Goal: Complete application form

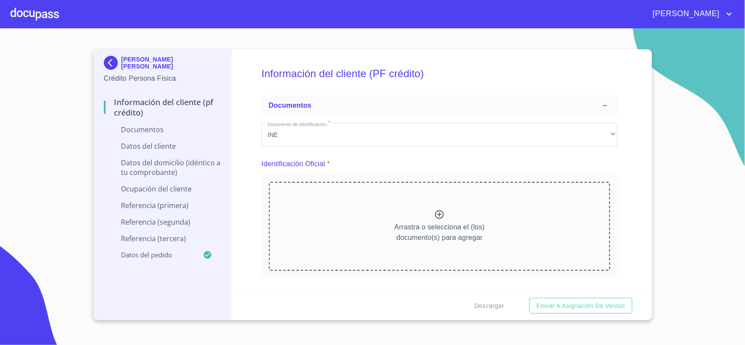
scroll to position [1528, 0]
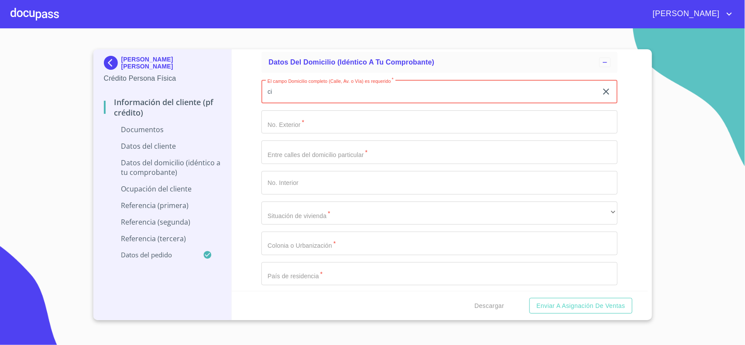
type input "c"
type input "CIRCUITO [PERSON_NAME]"
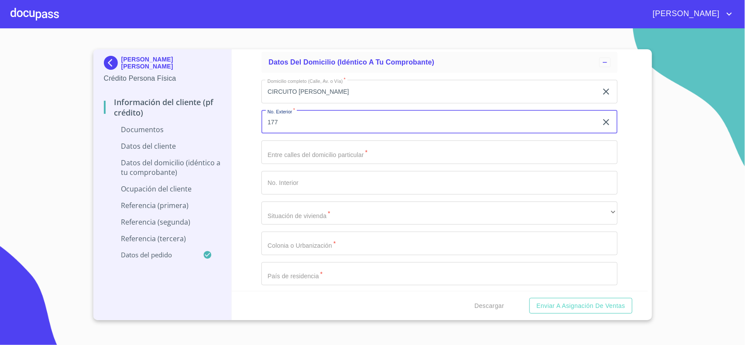
type input "177"
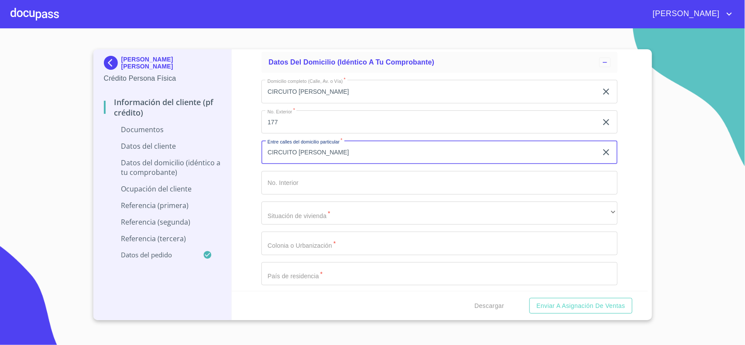
type input "CIRCUITO [PERSON_NAME]"
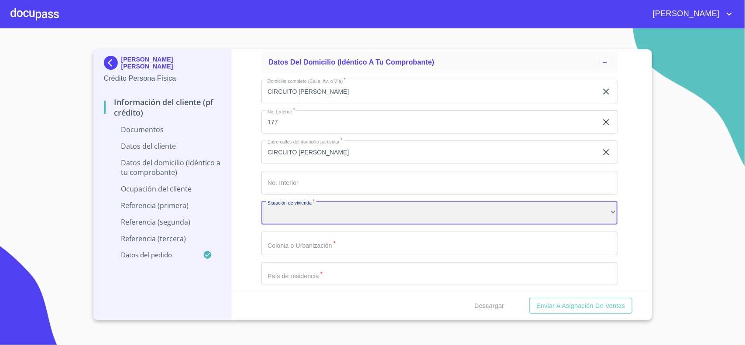
click at [277, 217] on div "​" at bounding box center [440, 214] width 356 height 24
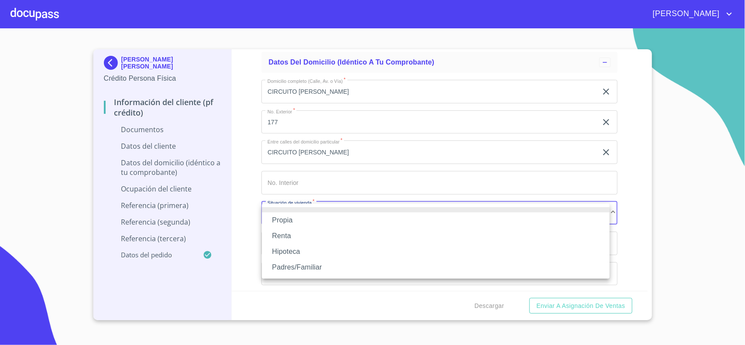
click at [295, 221] on li "Propia" at bounding box center [436, 221] width 348 height 16
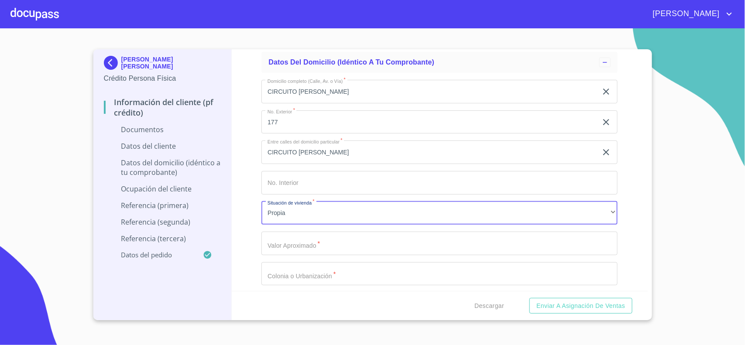
click at [277, 247] on input "Documento de identificación.   *" at bounding box center [440, 244] width 356 height 24
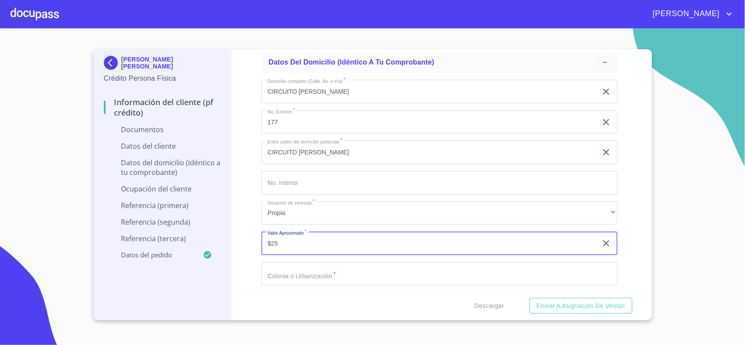
type input "$2"
type input "$2,000,000"
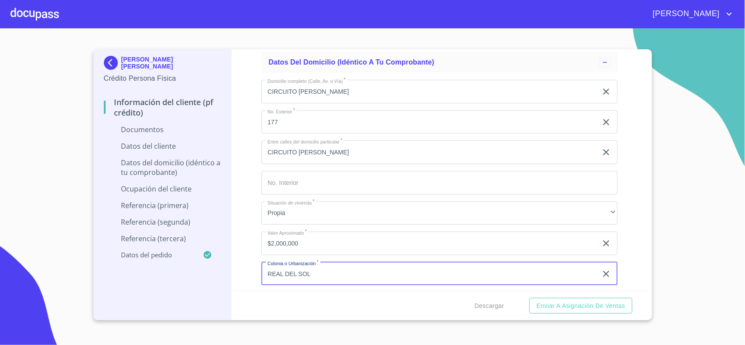
type input "REAL DEL SOL"
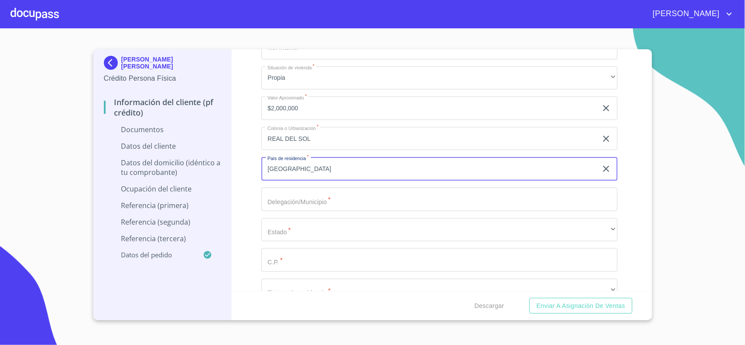
type input "[GEOGRAPHIC_DATA]"
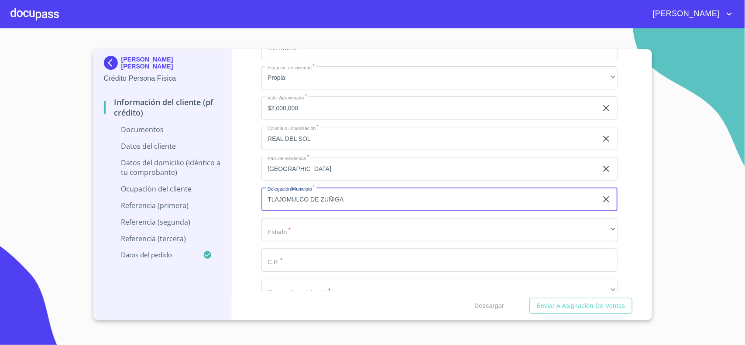
type input "TLAJOMULCO DE ZUÑIGA"
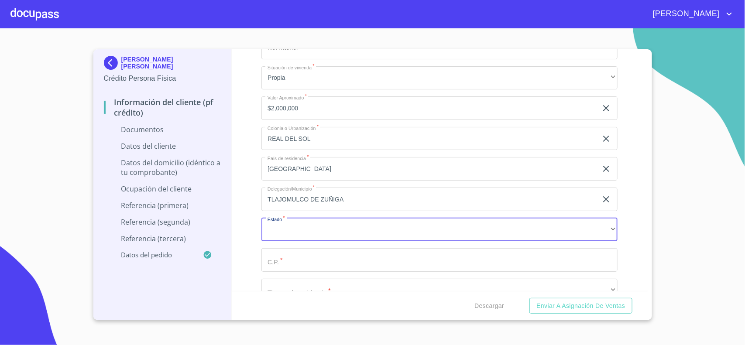
click at [297, 243] on div "Domicilio completo (Calle, Av. o Vía)   * CIRCUITO [PERSON_NAME] ​ No. Exterio…" at bounding box center [440, 124] width 356 height 372
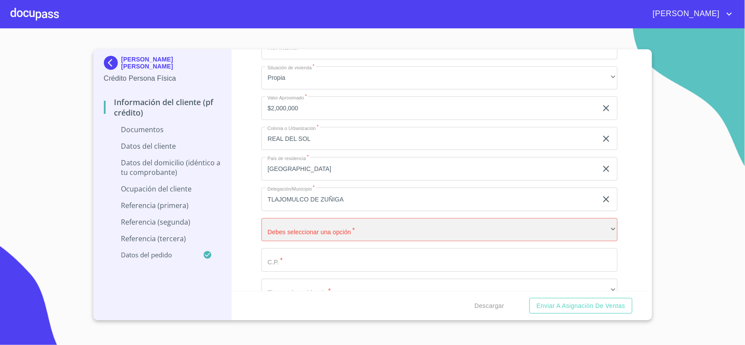
click at [283, 237] on div "​" at bounding box center [440, 230] width 356 height 24
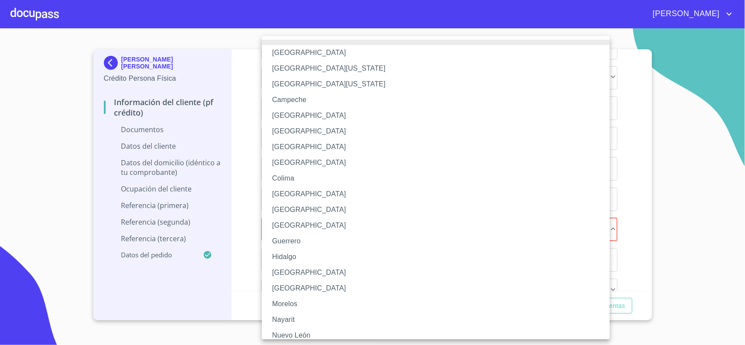
click at [290, 271] on li "[GEOGRAPHIC_DATA]" at bounding box center [440, 273] width 356 height 16
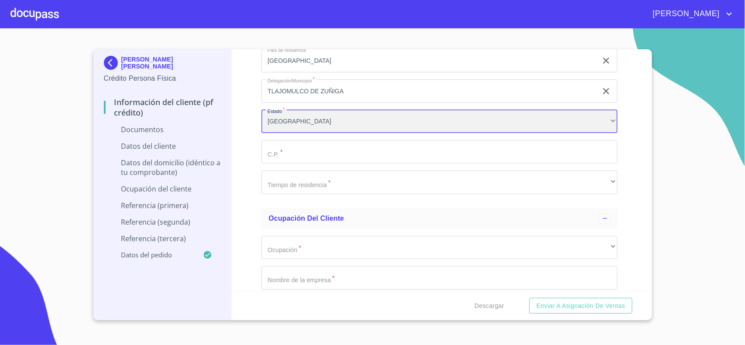
scroll to position [1773, 0]
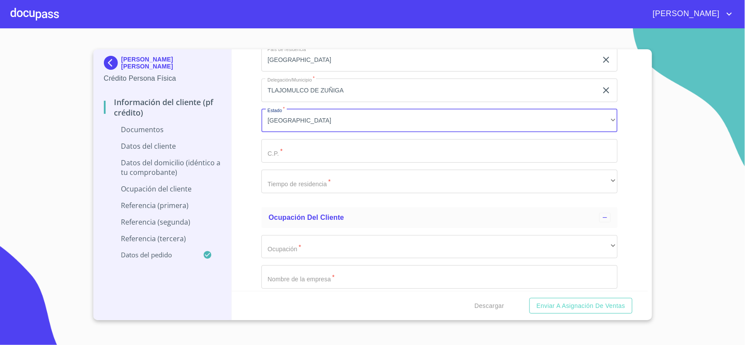
click at [306, 150] on input "Documento de identificación.   *" at bounding box center [440, 151] width 356 height 24
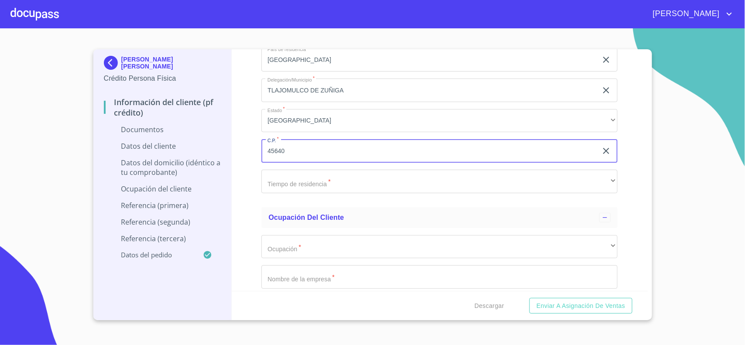
type input "45640"
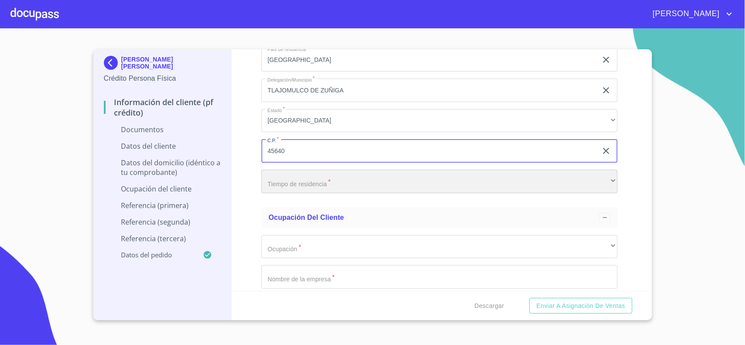
click at [294, 190] on div "​" at bounding box center [440, 182] width 356 height 24
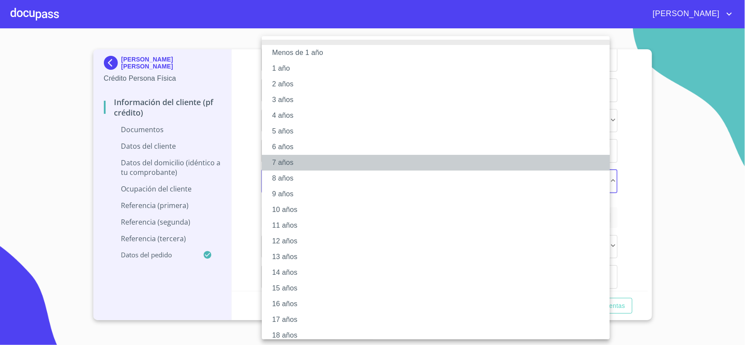
click at [285, 164] on li "7 años" at bounding box center [440, 163] width 356 height 16
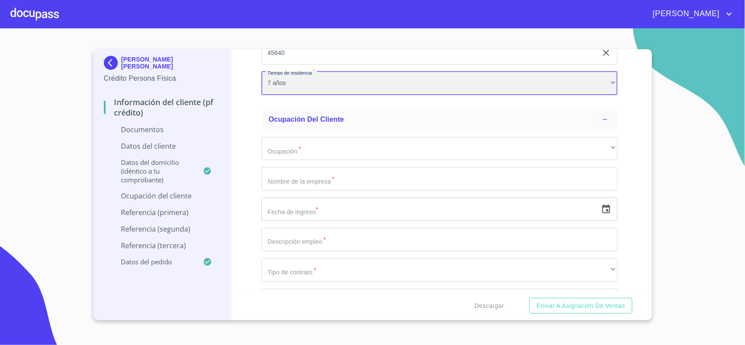
scroll to position [1882, 0]
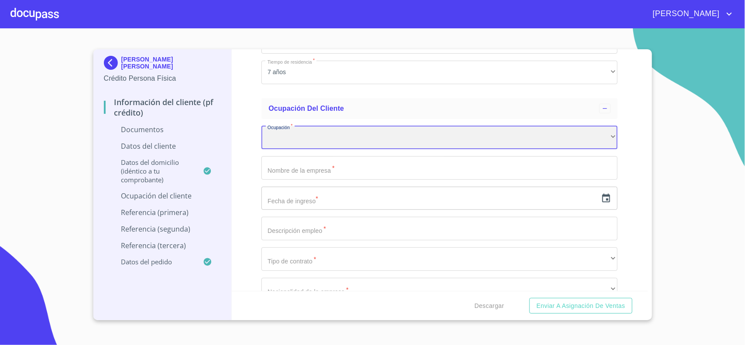
click at [296, 148] on div "​" at bounding box center [440, 138] width 356 height 24
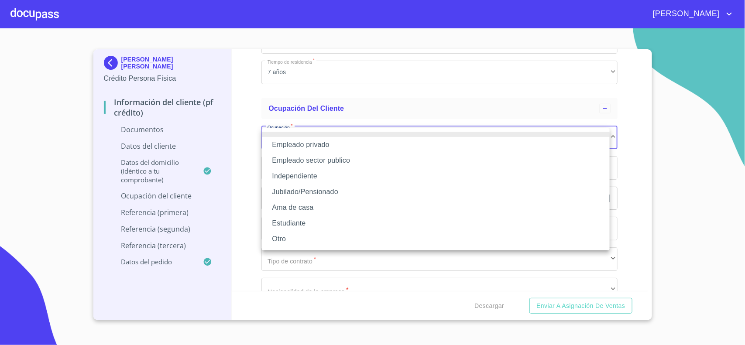
click at [323, 161] on li "Empleado sector publico" at bounding box center [436, 161] width 348 height 16
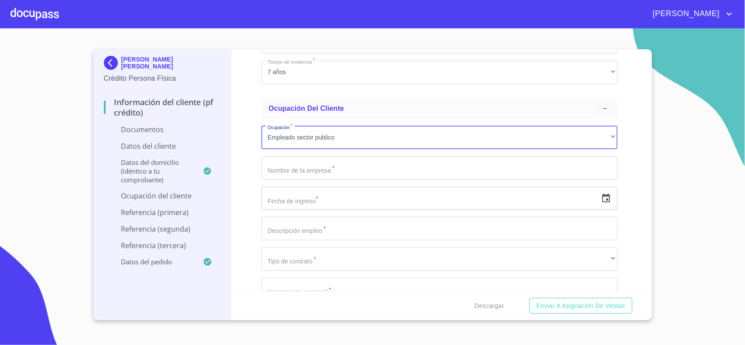
click at [283, 171] on input "Documento de identificación.   *" at bounding box center [440, 168] width 356 height 24
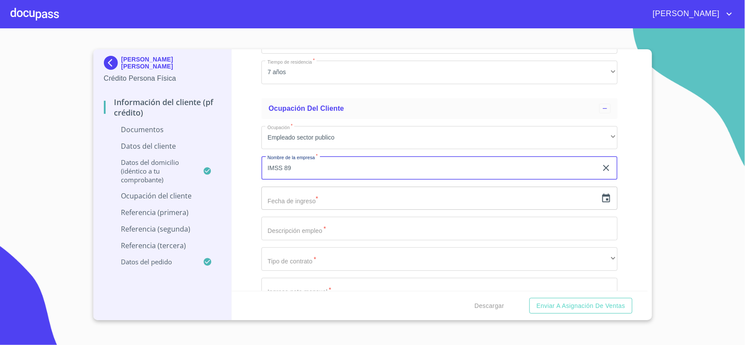
type input "IMSS 89"
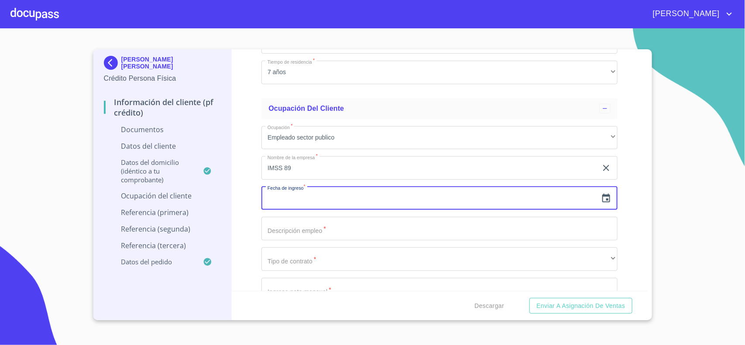
click at [601, 202] on icon "button" at bounding box center [606, 198] width 10 height 10
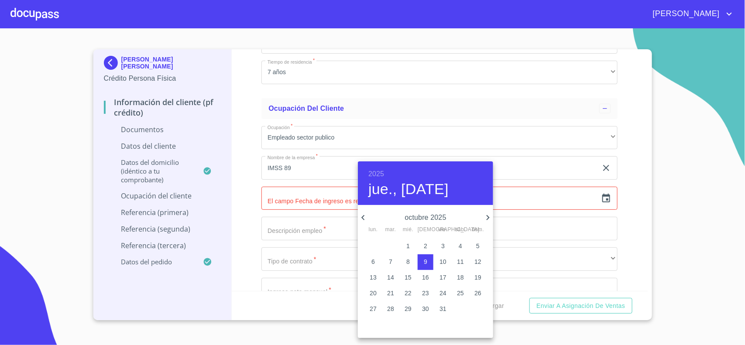
click at [376, 177] on h6 "2025" at bounding box center [377, 174] width 16 height 12
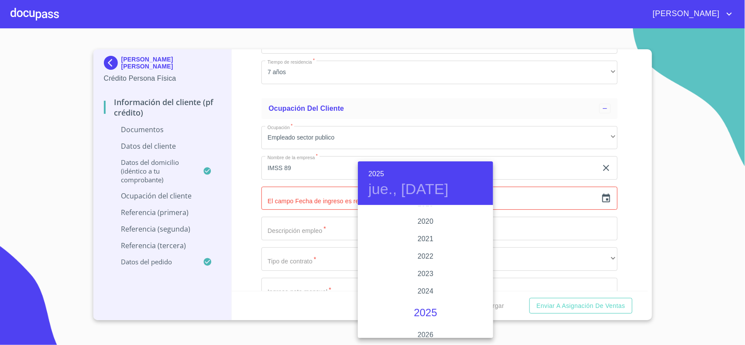
scroll to position [1585, 0]
click at [428, 290] on div "2020" at bounding box center [425, 289] width 135 height 17
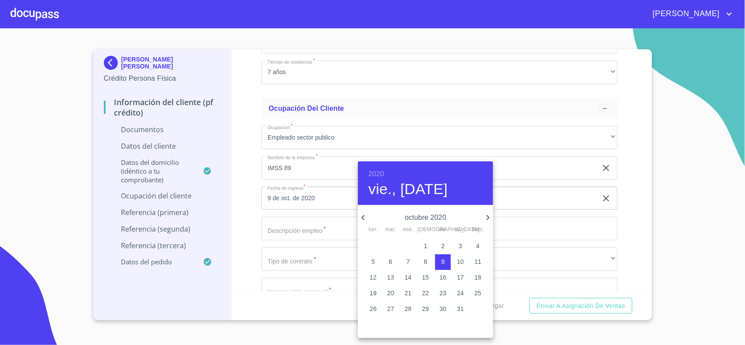
click at [364, 217] on icon "button" at bounding box center [363, 218] width 10 height 10
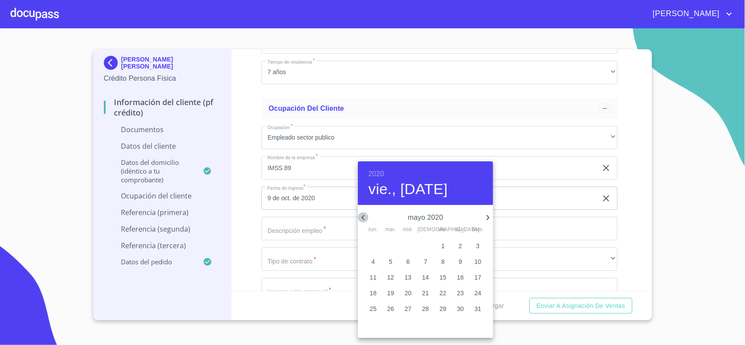
click at [364, 217] on icon "button" at bounding box center [363, 218] width 10 height 10
click at [461, 247] on p "4" at bounding box center [460, 246] width 3 height 9
type input "4 de abr. de 2020"
click at [282, 230] on div at bounding box center [372, 172] width 745 height 345
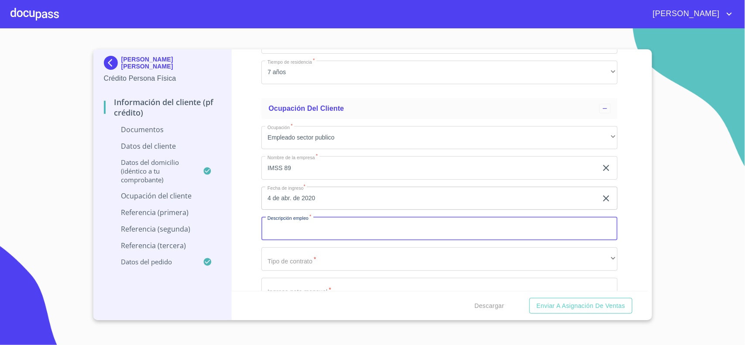
click at [331, 232] on input "Documento de identificación.   *" at bounding box center [440, 229] width 356 height 24
type input "ENFERMERO"
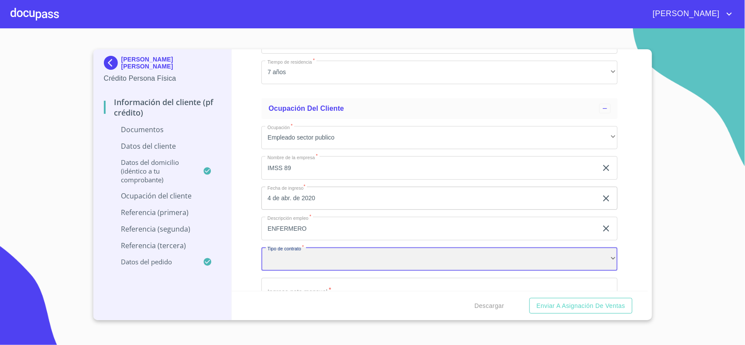
click at [309, 262] on div "​" at bounding box center [440, 260] width 356 height 24
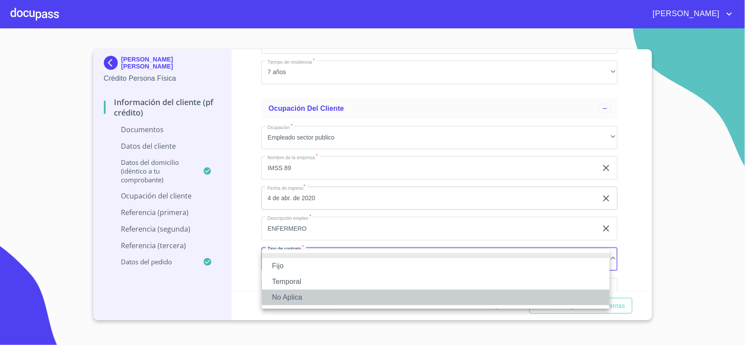
click at [303, 298] on li "No Aplica" at bounding box center [436, 298] width 348 height 16
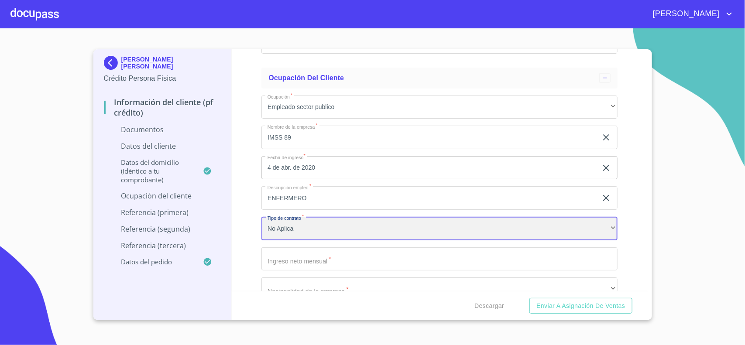
scroll to position [1937, 0]
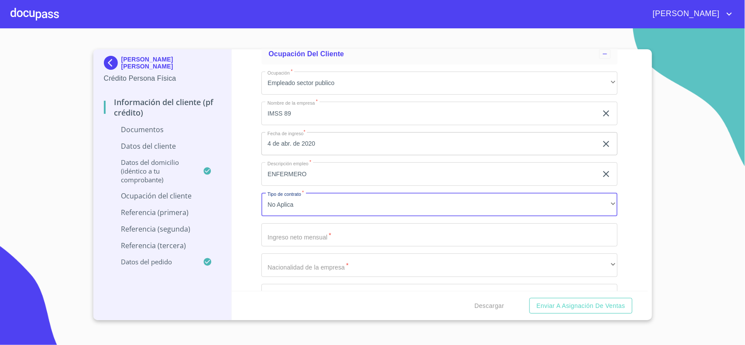
click at [282, 234] on input "Documento de identificación.   *" at bounding box center [440, 236] width 356 height 24
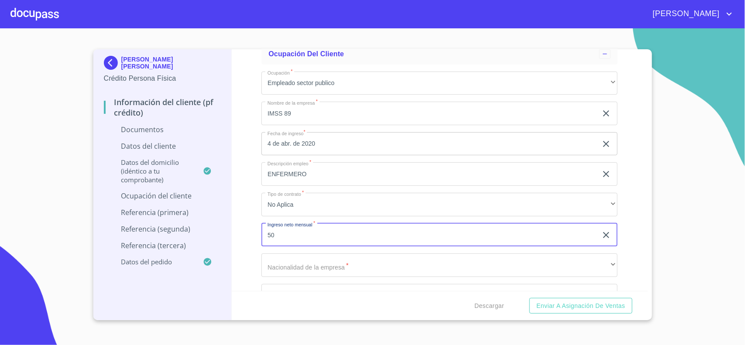
type input "5"
type input "28000"
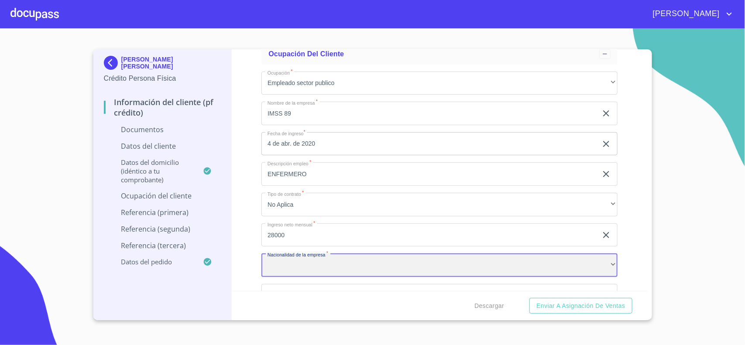
click at [280, 268] on div "​" at bounding box center [440, 266] width 356 height 24
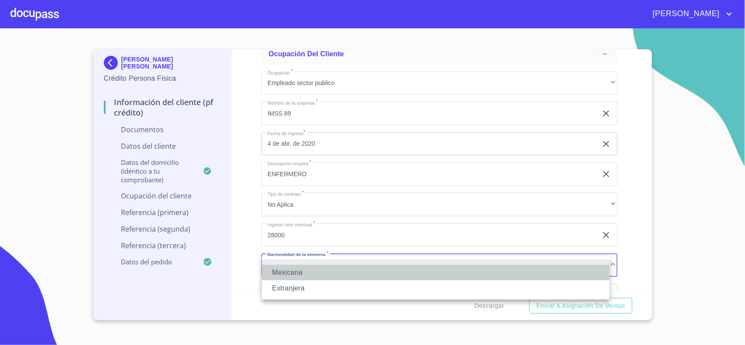
click at [290, 277] on li "Mexicana" at bounding box center [436, 273] width 348 height 16
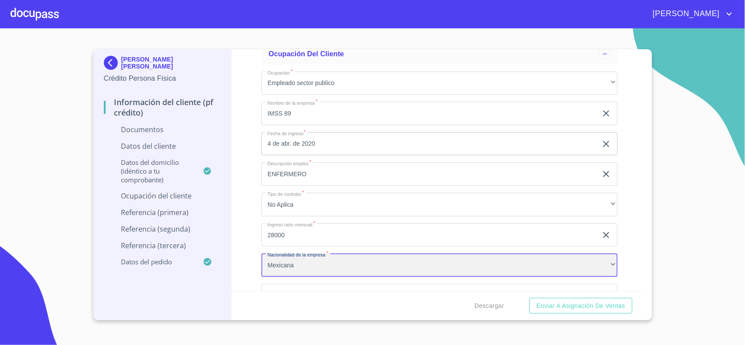
scroll to position [1991, 0]
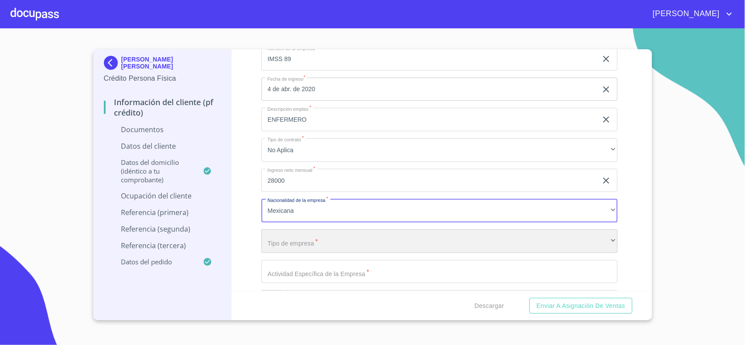
click at [319, 244] on div "​" at bounding box center [440, 242] width 356 height 24
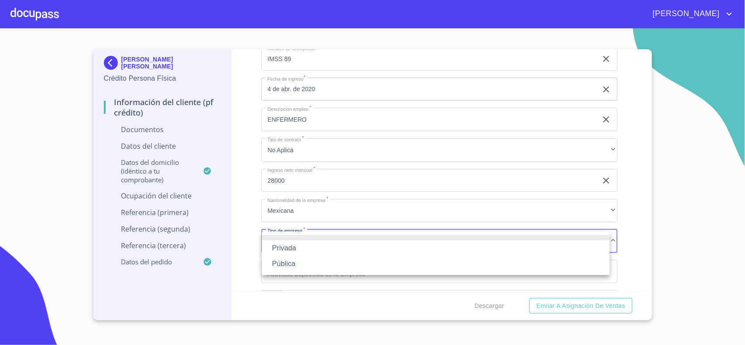
click at [286, 266] on li "Pública" at bounding box center [436, 264] width 348 height 16
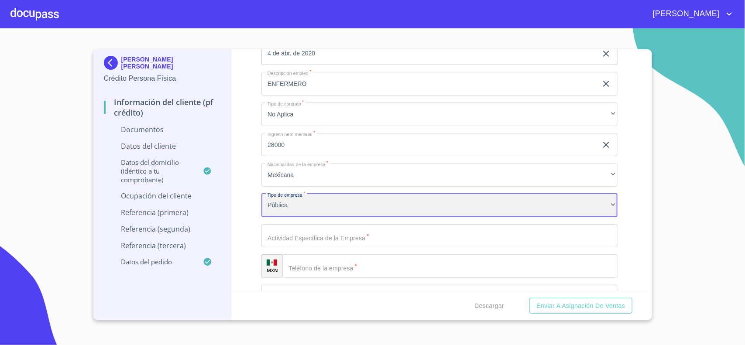
scroll to position [2046, 0]
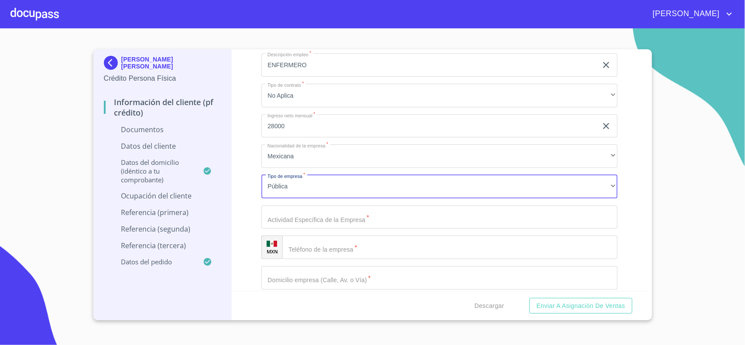
click at [314, 219] on input "Documento de identificación.   *" at bounding box center [440, 218] width 356 height 24
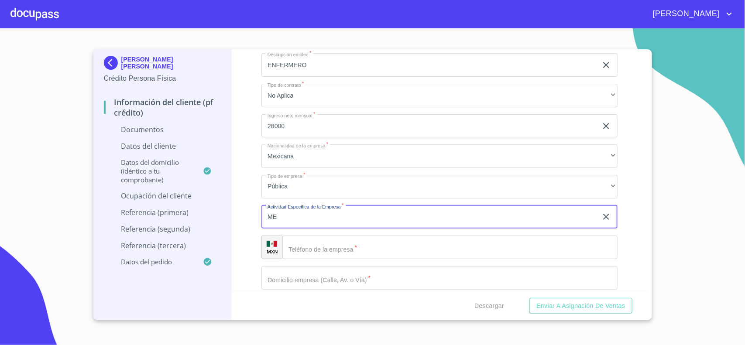
type input "M"
type input "HOSPITAL"
drag, startPoint x: 338, startPoint y: 249, endPoint x: 338, endPoint y: 243, distance: 5.7
click at [338, 248] on input "Documento de identificación.   *" at bounding box center [461, 248] width 313 height 24
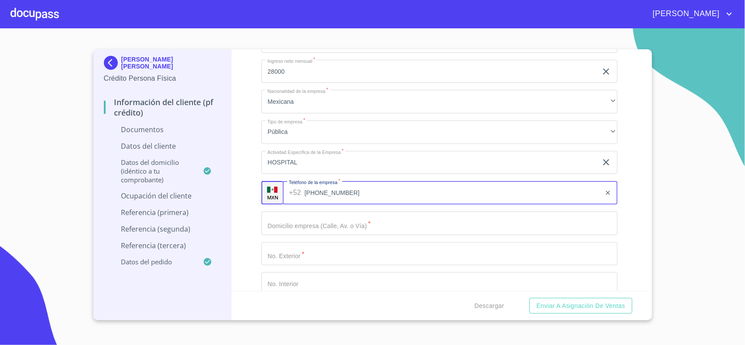
type input "[PHONE_NUMBER]"
click at [331, 219] on input "Documento de identificación.   *" at bounding box center [440, 224] width 356 height 24
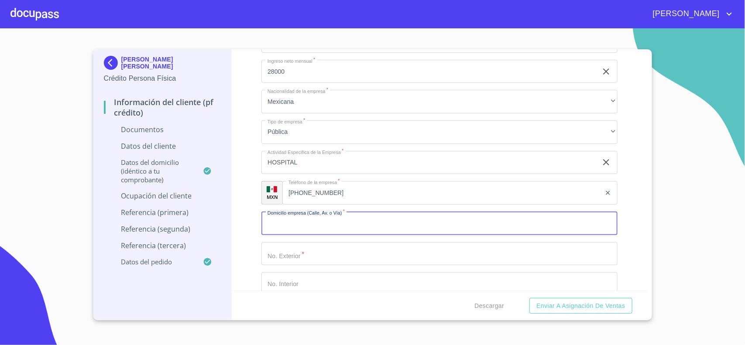
click at [288, 231] on input "Documento de identificación.   *" at bounding box center [440, 224] width 356 height 24
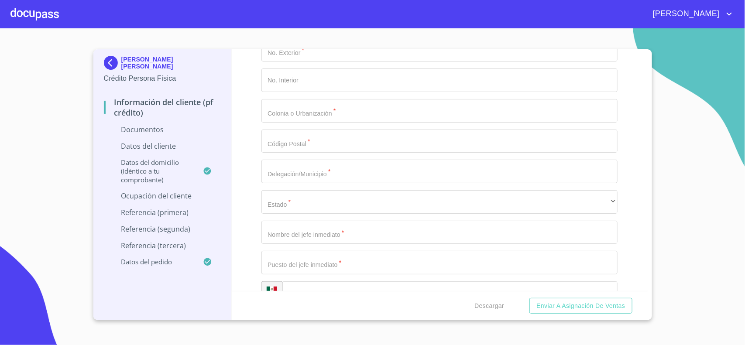
scroll to position [2319, 0]
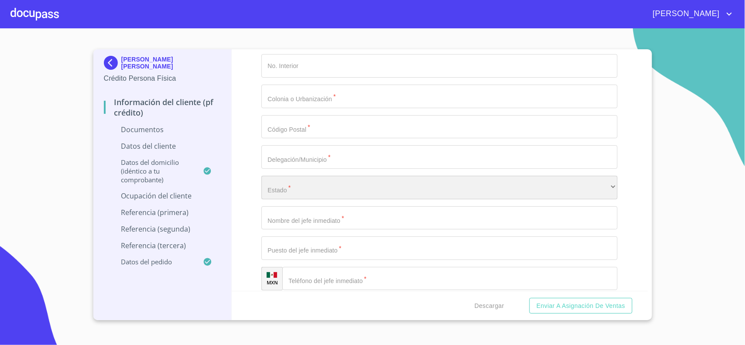
click at [287, 191] on div "​" at bounding box center [440, 188] width 356 height 24
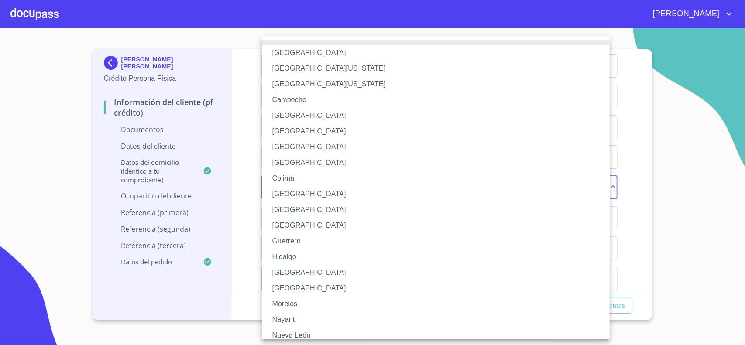
click at [287, 271] on li "[GEOGRAPHIC_DATA]" at bounding box center [440, 273] width 356 height 16
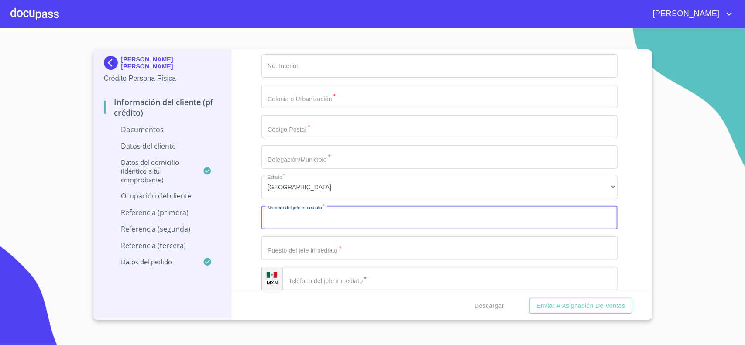
click at [281, 217] on input "Documento de identificación.   *" at bounding box center [440, 219] width 356 height 24
type input "[PERSON_NAME]"
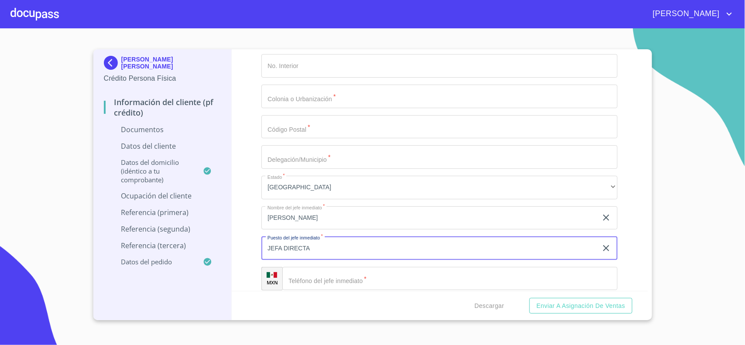
type input "JEFA DIRECTA"
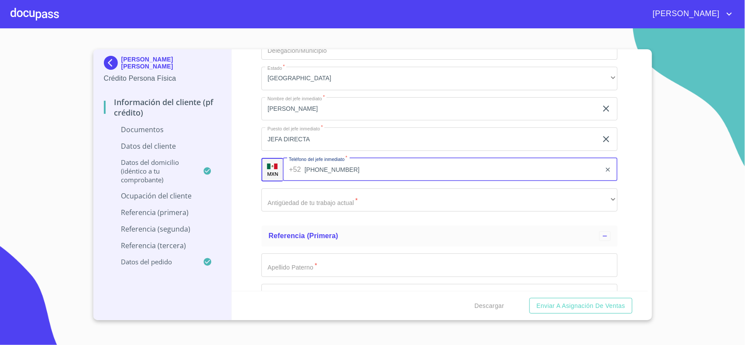
scroll to position [2428, 0]
type input "[PHONE_NUMBER]"
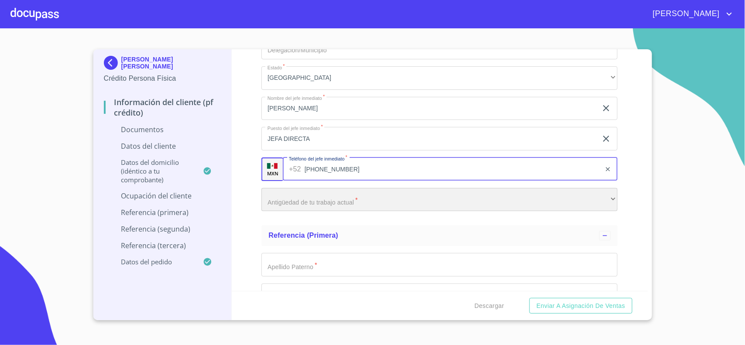
click at [285, 207] on div "​" at bounding box center [440, 200] width 356 height 24
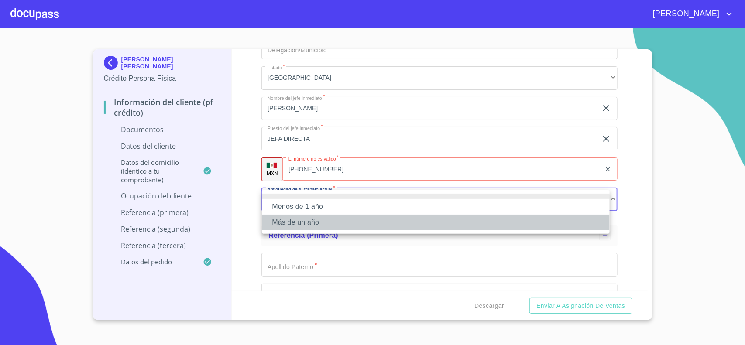
click at [300, 226] on li "Más de un año" at bounding box center [436, 223] width 348 height 16
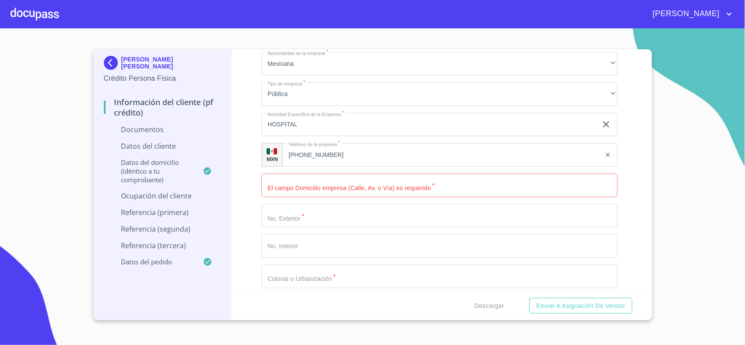
scroll to position [2077, 0]
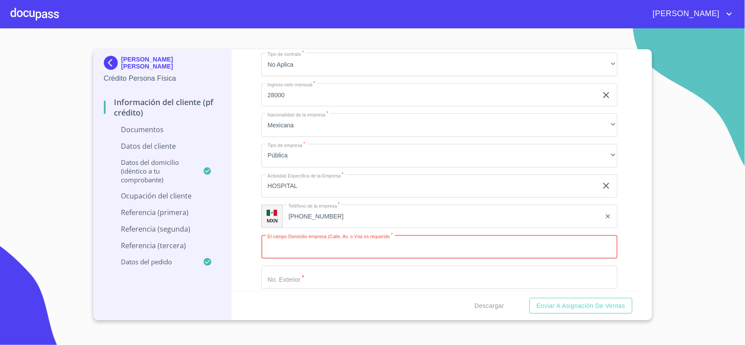
click at [295, 255] on input "Documento de identificación.   *" at bounding box center [440, 247] width 356 height 24
type input "[PERSON_NAME]"
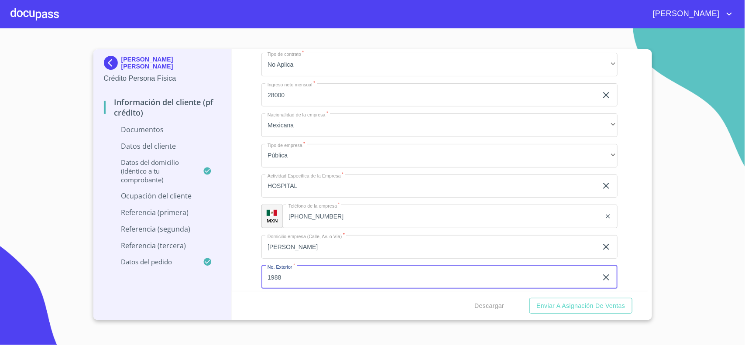
type input "1988"
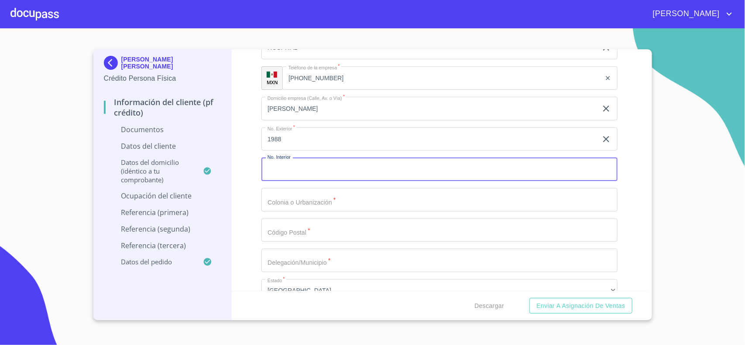
click at [295, 203] on input "Documento de identificación.   *" at bounding box center [440, 200] width 356 height 24
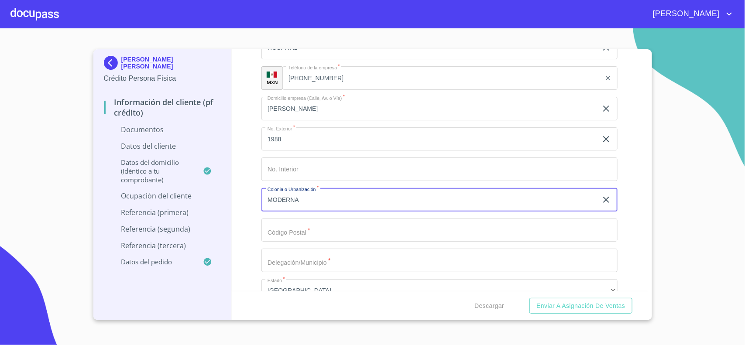
type input "MODERNA"
type input "44190"
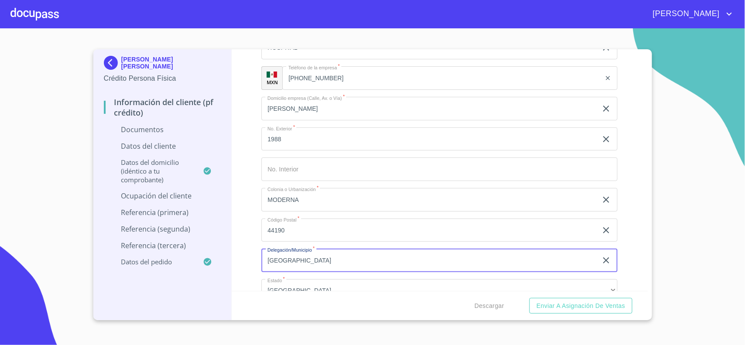
type input "[GEOGRAPHIC_DATA]"
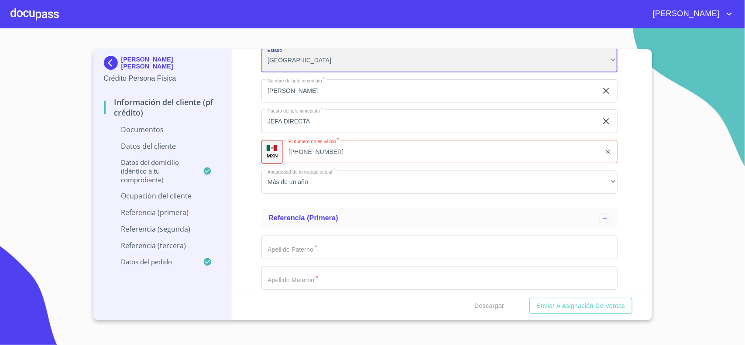
scroll to position [2446, 0]
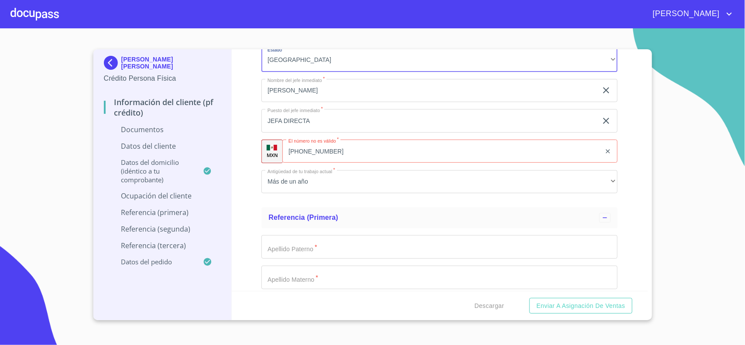
click at [365, 154] on input "[PHONE_NUMBER]" at bounding box center [442, 152] width 319 height 24
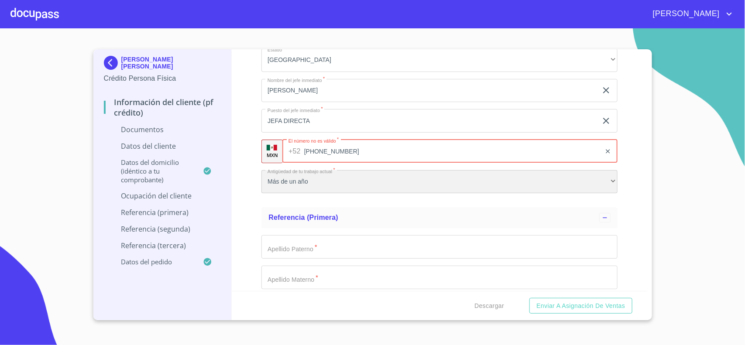
click at [375, 181] on div "Más de un año" at bounding box center [440, 182] width 356 height 24
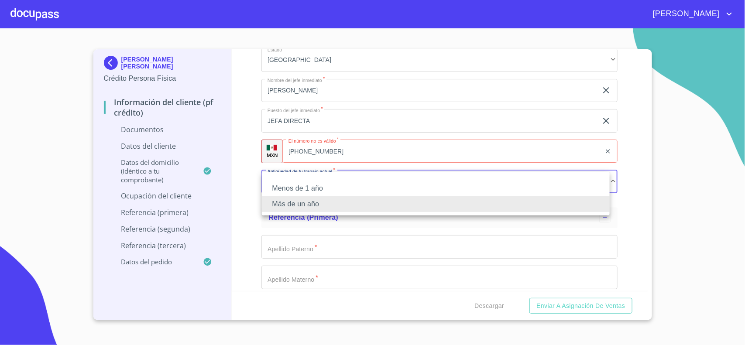
click at [359, 150] on div at bounding box center [372, 172] width 745 height 345
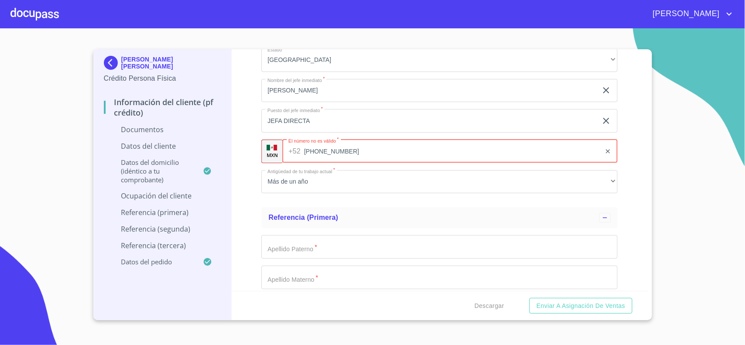
click at [359, 150] on input "[PHONE_NUMBER]" at bounding box center [452, 152] width 297 height 24
click at [338, 152] on input "[PHONE_NUMBER]" at bounding box center [452, 152] width 297 height 24
type input "[PHONE_NUMBER]"
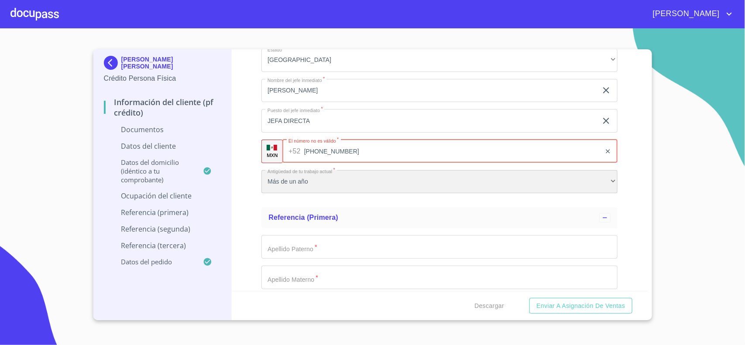
click at [393, 182] on div "Más de un año" at bounding box center [440, 182] width 356 height 24
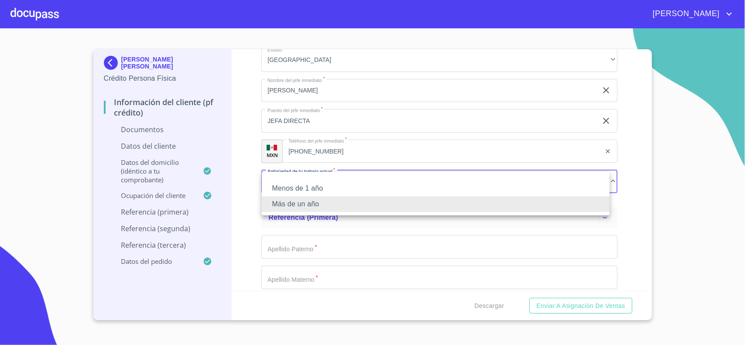
click at [629, 187] on div at bounding box center [372, 172] width 745 height 345
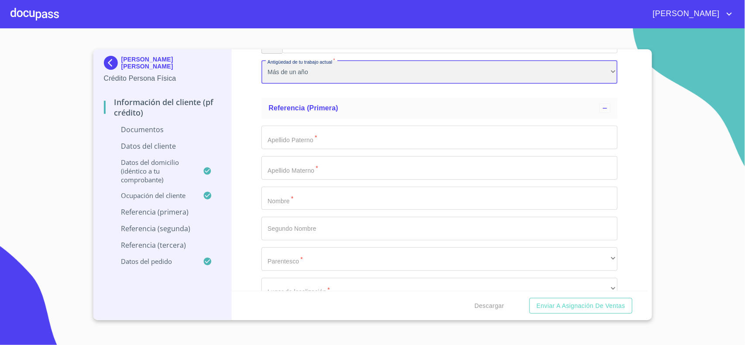
scroll to position [2555, 0]
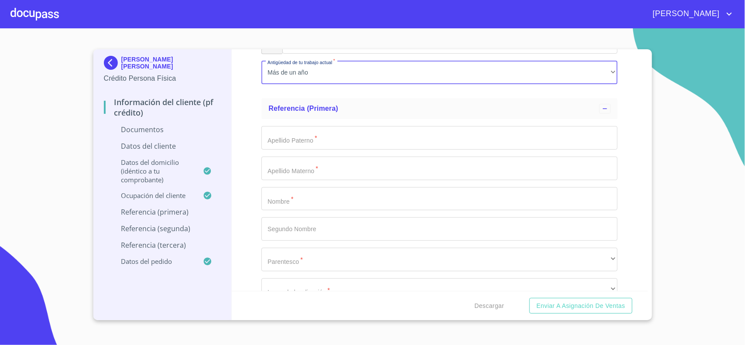
click at [306, 138] on input "Documento de identificación.   *" at bounding box center [440, 138] width 356 height 24
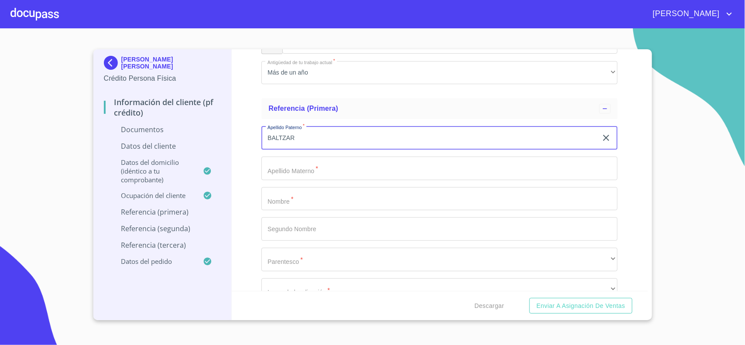
type input "BALTZAR"
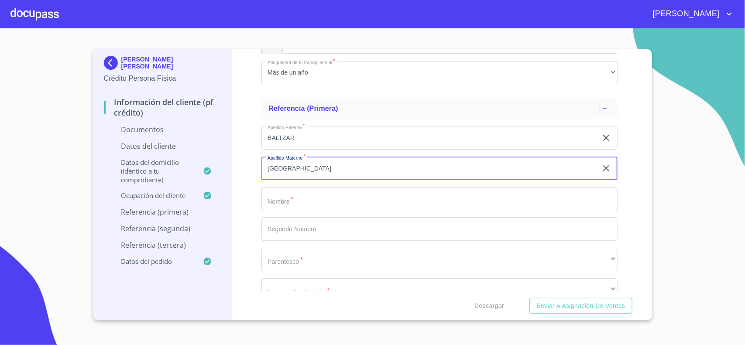
type input "[GEOGRAPHIC_DATA]"
type input "AHOLIAB"
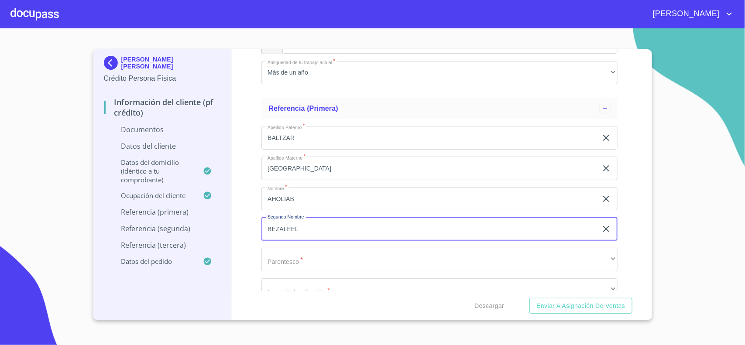
type input "BEZALEEL"
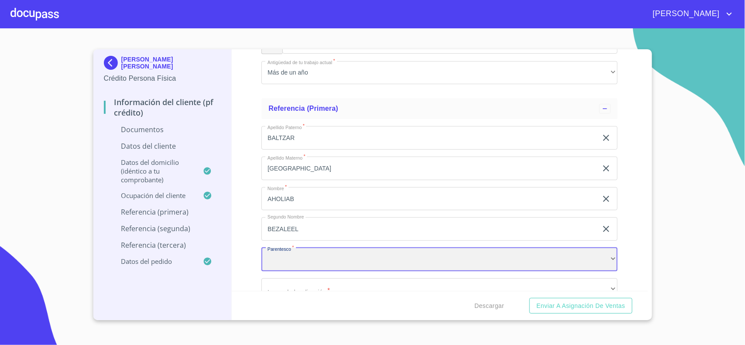
click at [387, 259] on div "​" at bounding box center [440, 260] width 356 height 24
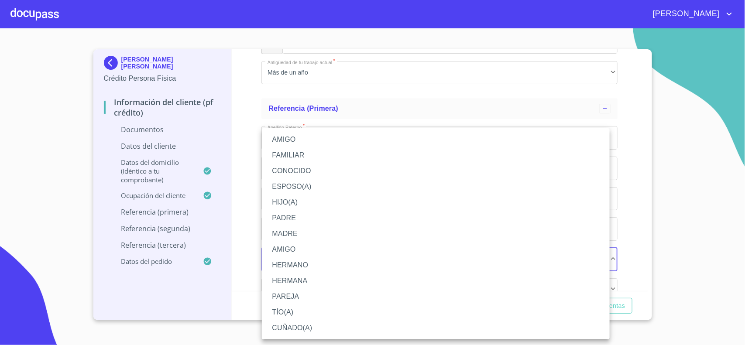
click at [291, 293] on li "PAREJA" at bounding box center [436, 297] width 348 height 16
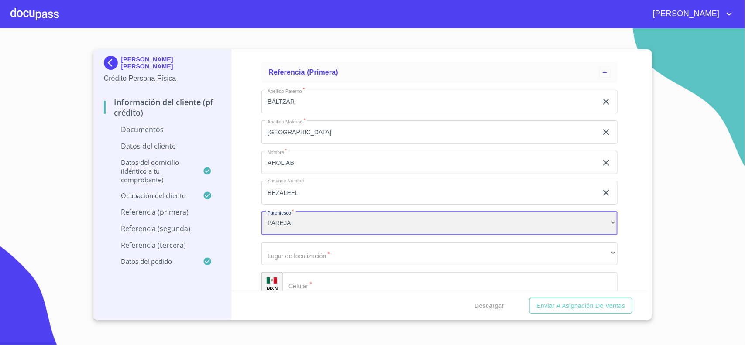
scroll to position [2610, 0]
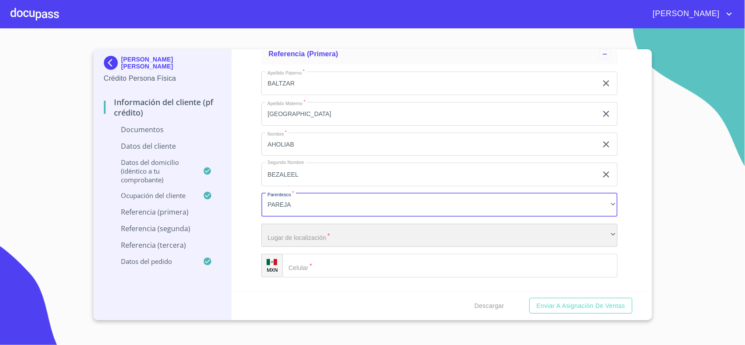
click at [325, 231] on div "​" at bounding box center [440, 236] width 356 height 24
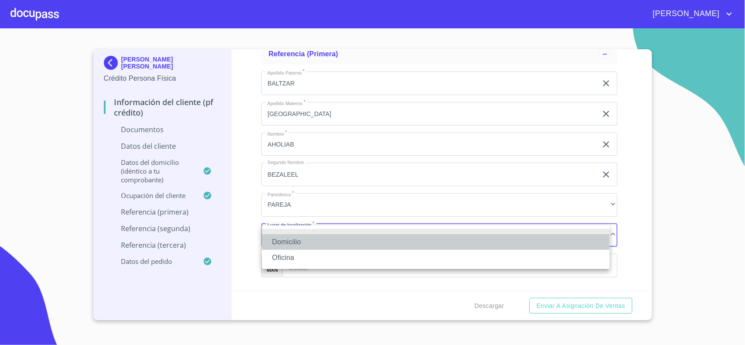
click at [313, 240] on li "Domicilio" at bounding box center [436, 242] width 348 height 16
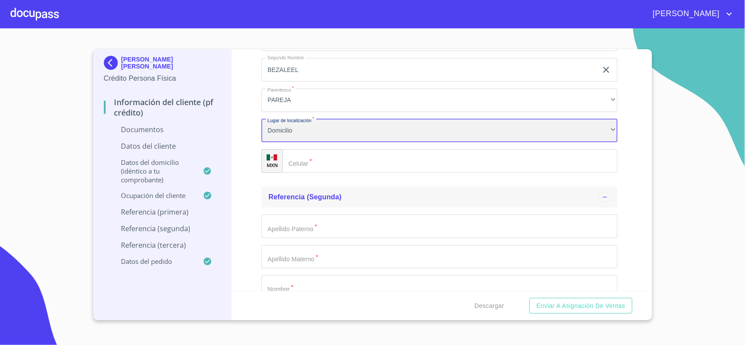
scroll to position [2719, 0]
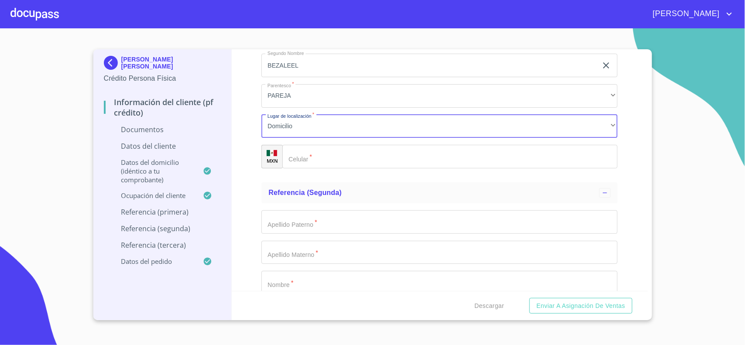
click at [331, 157] on input "Documento de identificación.   *" at bounding box center [450, 157] width 335 height 24
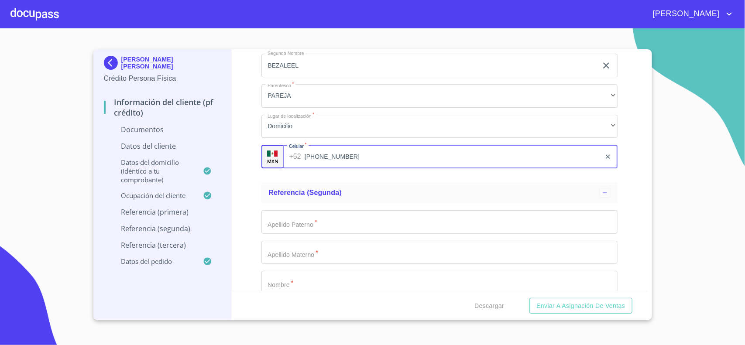
type input "[PHONE_NUMBER]"
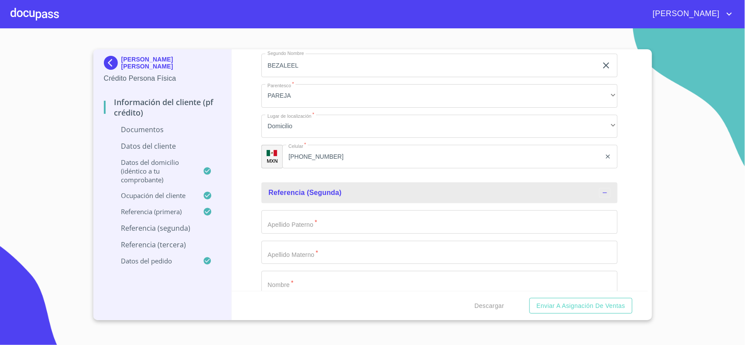
click at [297, 227] on input "Documento de identificación.   *" at bounding box center [440, 222] width 356 height 24
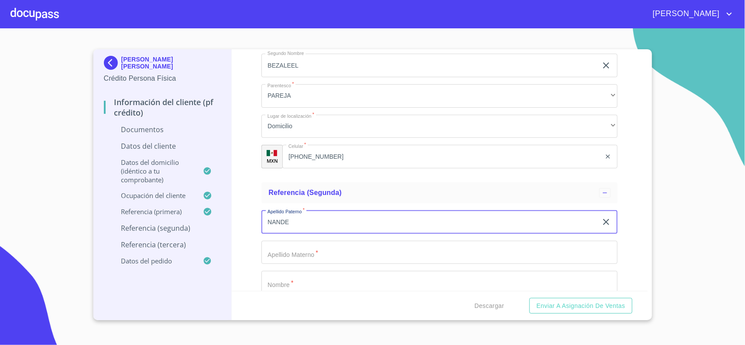
type input "NANDE"
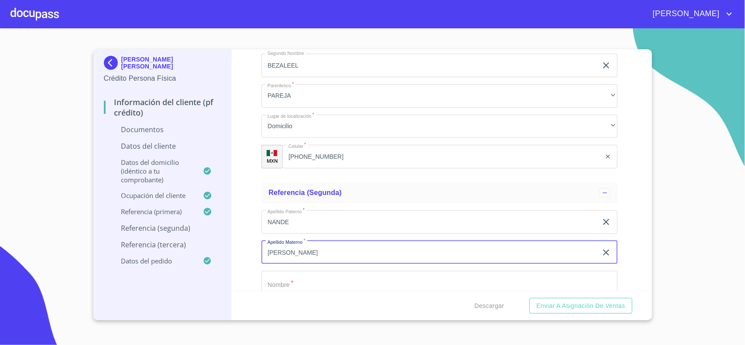
type input "[PERSON_NAME]"
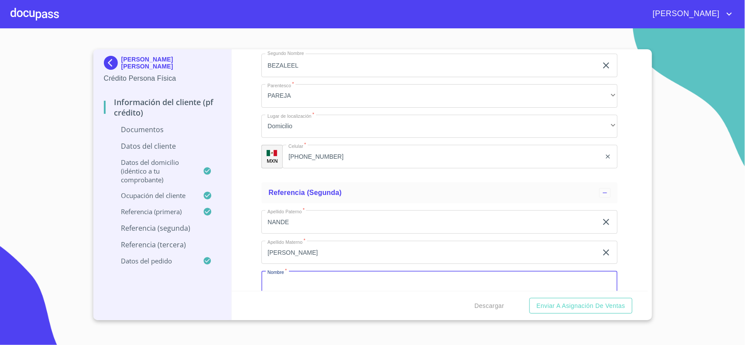
scroll to position [2724, 0]
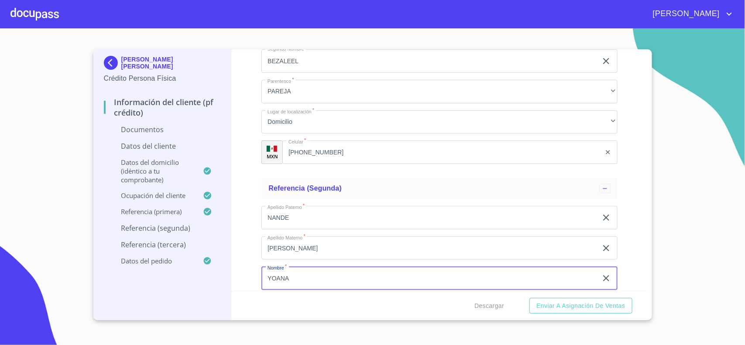
type input "YOANA"
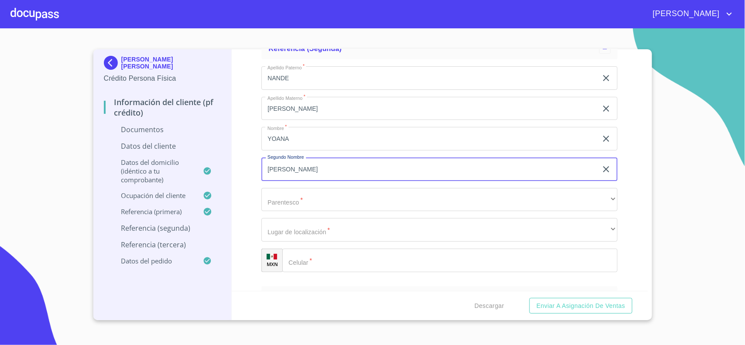
type input "[PERSON_NAME]"
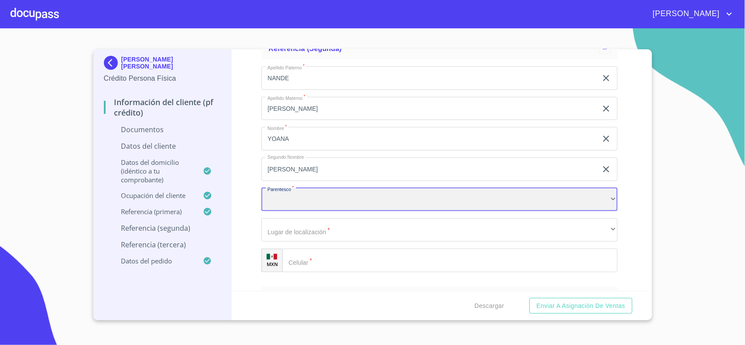
click at [299, 207] on div "​" at bounding box center [440, 200] width 356 height 24
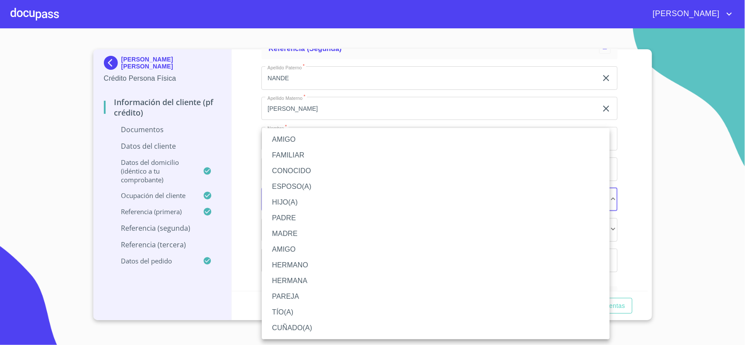
click at [298, 281] on li "HERMANA" at bounding box center [436, 281] width 348 height 16
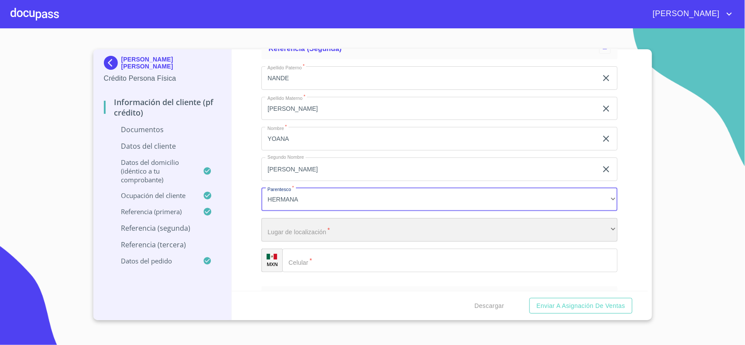
click at [289, 230] on div "​" at bounding box center [440, 230] width 356 height 24
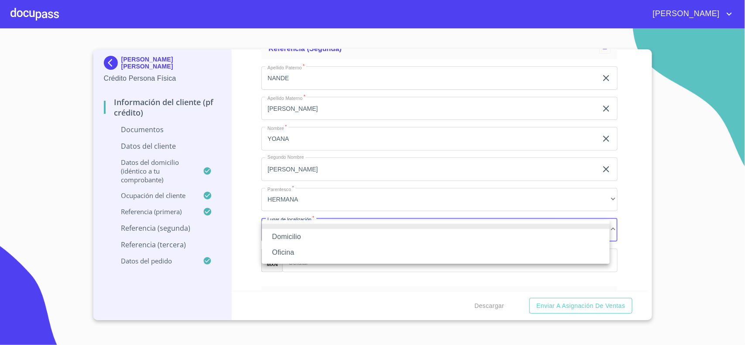
click at [298, 240] on li "Domicilio" at bounding box center [436, 237] width 348 height 16
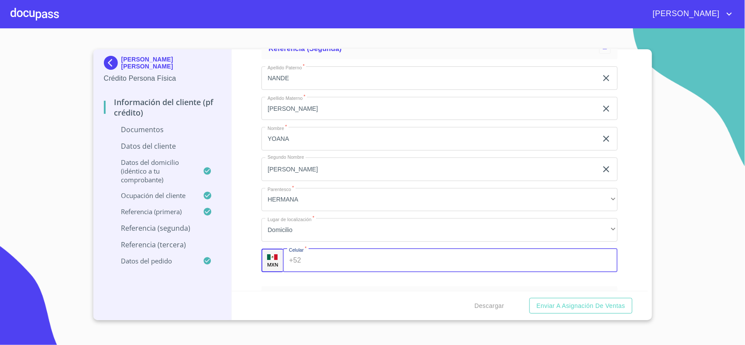
click at [324, 271] on input "Documento de identificación.   *" at bounding box center [461, 261] width 313 height 24
type input "[PHONE_NUMBER]"
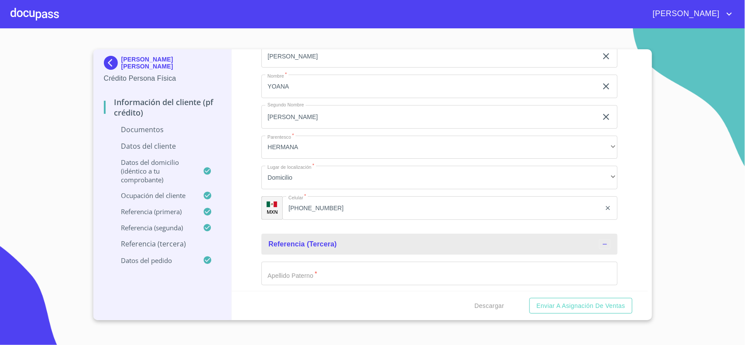
scroll to position [2935, 0]
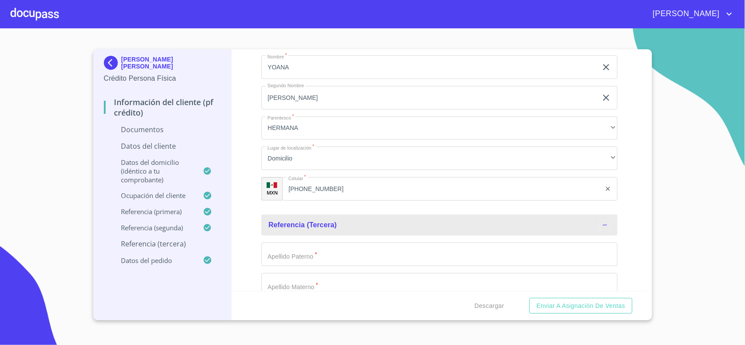
click at [308, 266] on input "Documento de identificación.   *" at bounding box center [440, 255] width 356 height 24
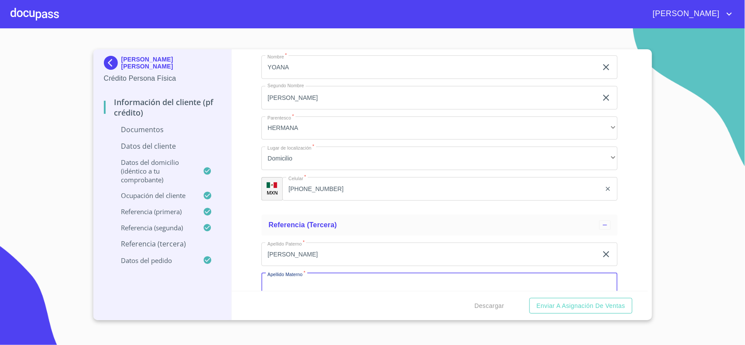
scroll to position [2941, 0]
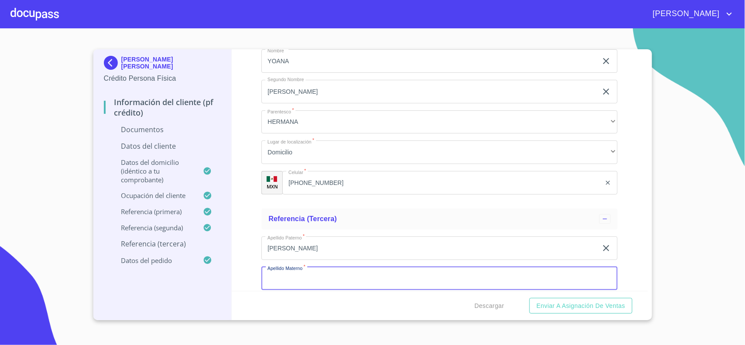
click at [315, 252] on input "[PERSON_NAME]" at bounding box center [430, 249] width 336 height 24
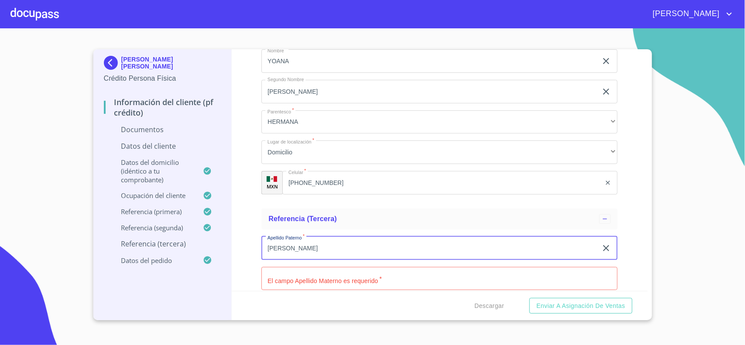
type input "[PERSON_NAME]"
type input "B"
type input "[PERSON_NAME]"
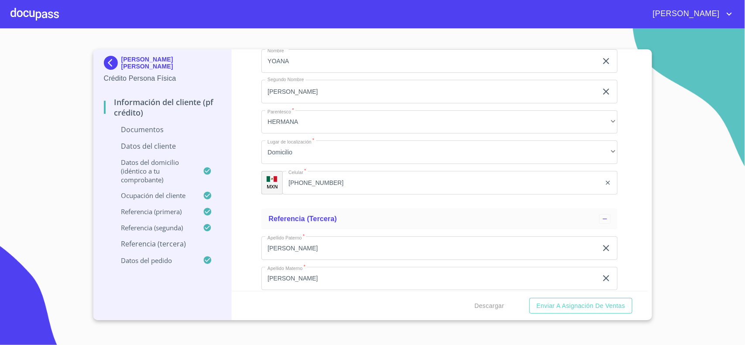
scroll to position [3081, 0]
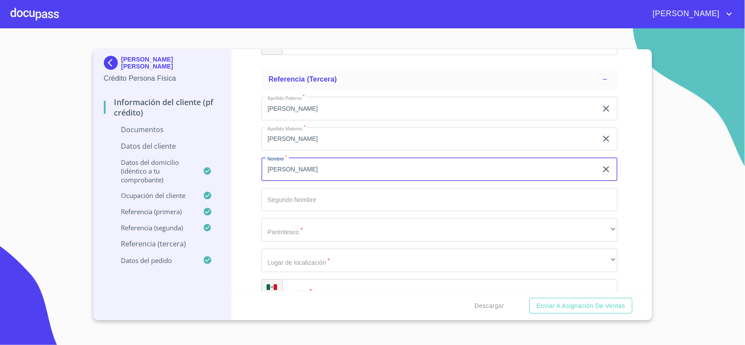
type input "[PERSON_NAME]"
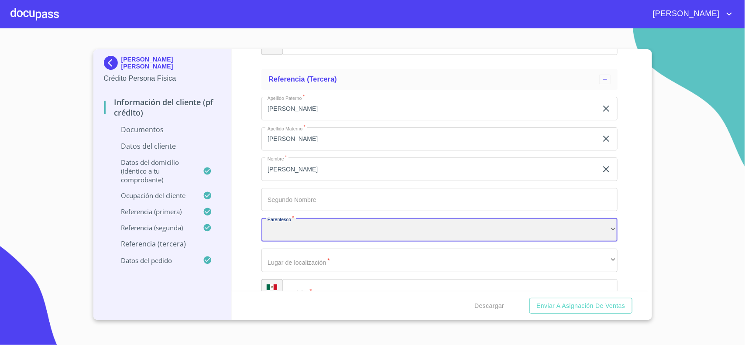
click at [286, 225] on div "​" at bounding box center [440, 230] width 356 height 24
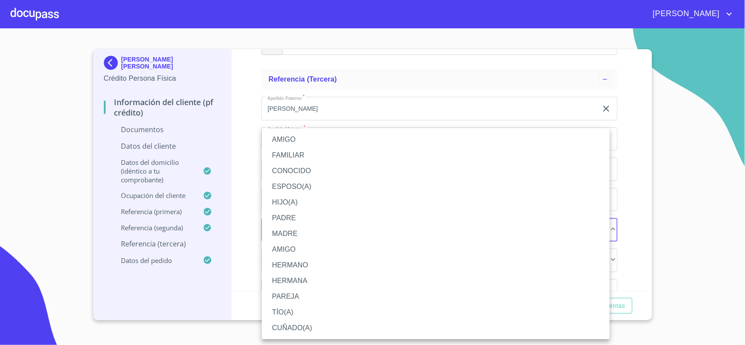
click at [288, 142] on li "AMIGO" at bounding box center [436, 140] width 348 height 16
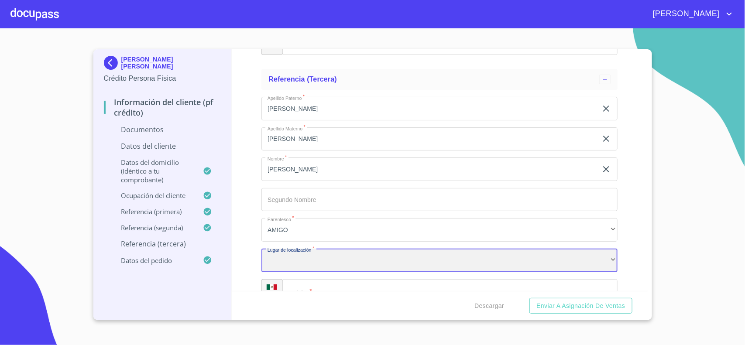
click at [309, 263] on div "​" at bounding box center [440, 261] width 356 height 24
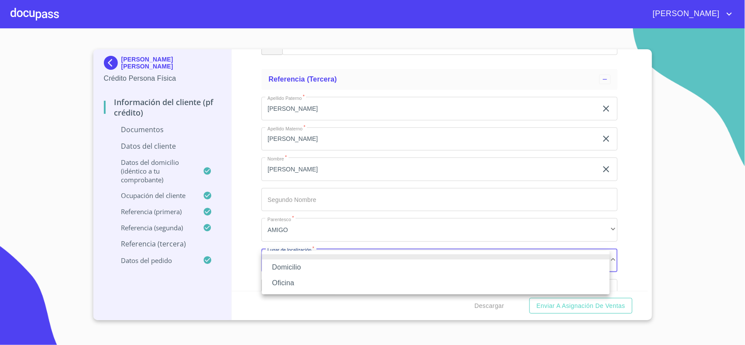
click at [300, 269] on li "Domicilio" at bounding box center [436, 268] width 348 height 16
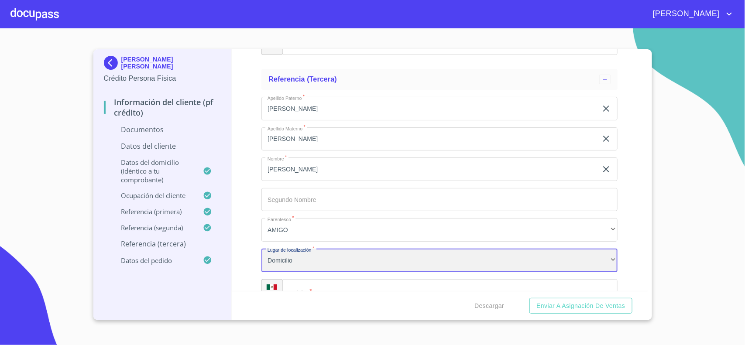
scroll to position [3135, 0]
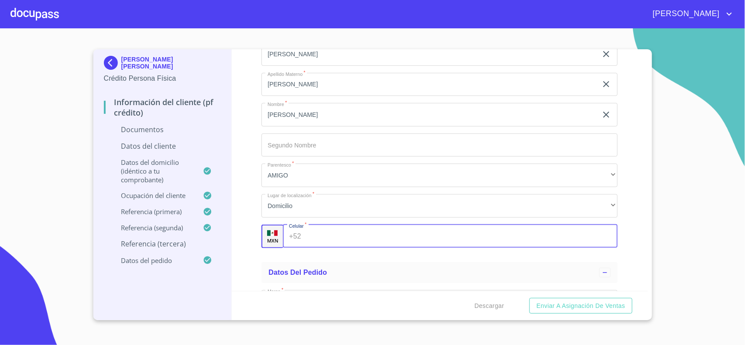
click at [344, 243] on input "Documento de identificación.   *" at bounding box center [461, 237] width 313 height 24
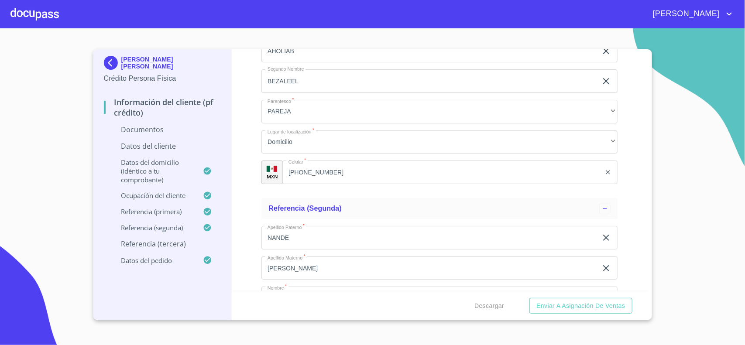
scroll to position [2636, 0]
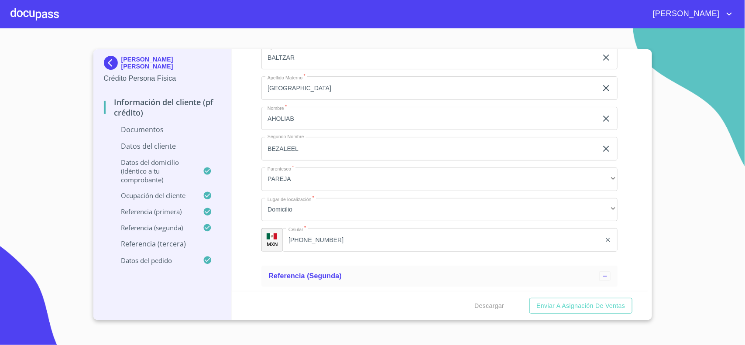
type input "[PHONE_NUMBER]"
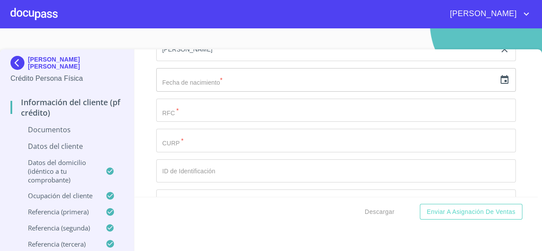
scroll to position [2362, 0]
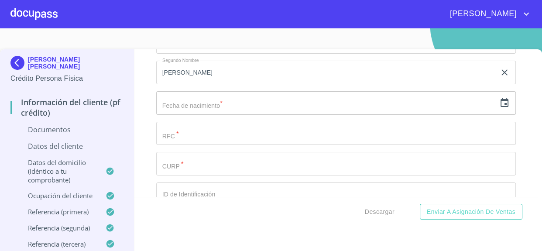
click at [200, 161] on input "Documento de identificación.   *" at bounding box center [336, 164] width 360 height 24
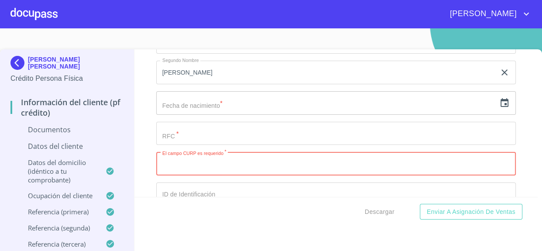
click at [169, 161] on input "Documento de identificación.   *" at bounding box center [336, 164] width 360 height 24
paste input "NAVA910428ES7"
type input "NAVA910428ES7"
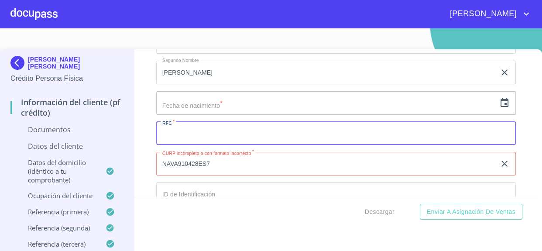
click at [179, 132] on input "Documento de identificación.   *" at bounding box center [336, 134] width 360 height 24
click at [214, 133] on input "Documento de identificación.   *" at bounding box center [336, 134] width 360 height 24
paste input "NAVA910428ES7"
type input "NAVA910428ES7"
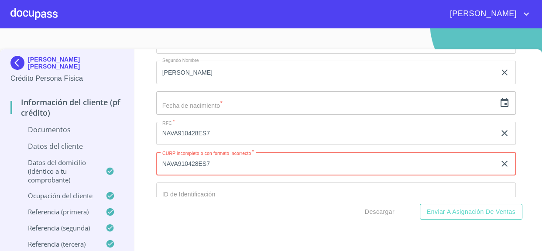
drag, startPoint x: 214, startPoint y: 162, endPoint x: 131, endPoint y: 164, distance: 83.0
click at [131, 164] on div "[PERSON_NAME] [PERSON_NAME] Crédito Persona Física Información del cliente (PF …" at bounding box center [269, 156] width 538 height 214
type input "NAVA910428HJCNLL06"
click at [196, 100] on input "text" at bounding box center [326, 103] width 340 height 24
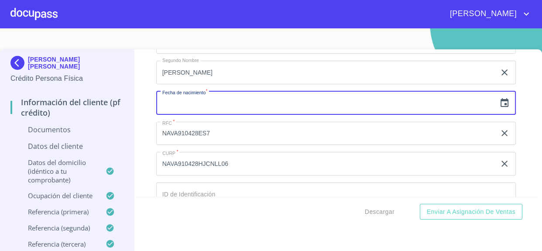
click at [500, 98] on icon "button" at bounding box center [505, 103] width 10 height 10
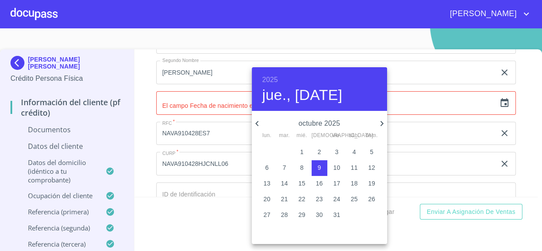
click at [271, 79] on h6 "2025" at bounding box center [270, 80] width 16 height 12
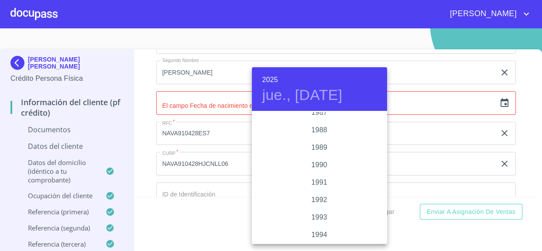
scroll to position [1099, 0]
click at [314, 174] on div "1991" at bounding box center [319, 174] width 135 height 17
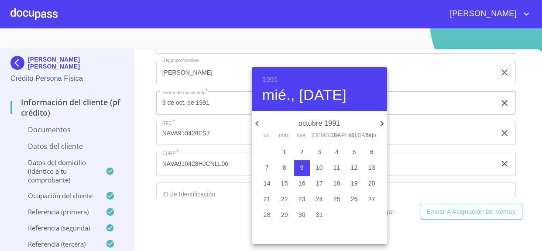
click at [259, 124] on icon "button" at bounding box center [257, 123] width 10 height 10
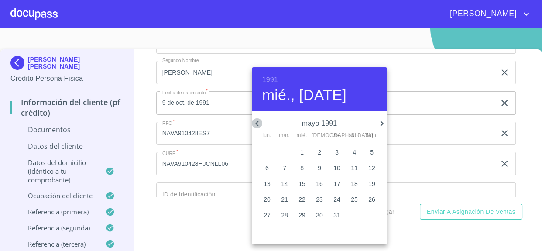
click at [259, 124] on icon "button" at bounding box center [257, 123] width 10 height 10
click at [382, 123] on icon "button" at bounding box center [381, 123] width 3 height 5
click at [373, 200] on p "28" at bounding box center [372, 199] width 7 height 9
type input "28 de abr. de 1991"
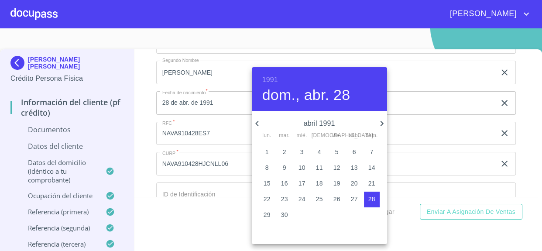
click at [237, 166] on div at bounding box center [271, 125] width 542 height 251
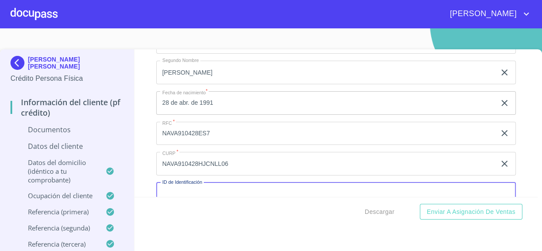
click at [205, 186] on input "Documento de identificación.   *" at bounding box center [336, 195] width 360 height 24
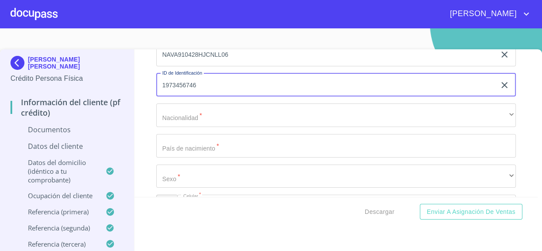
scroll to position [2482, 0]
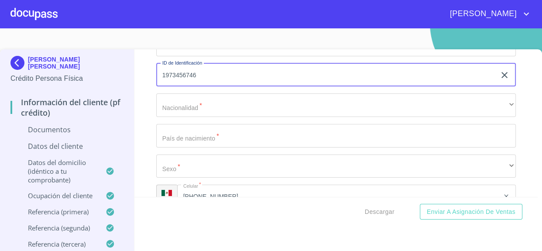
type input "1973456746"
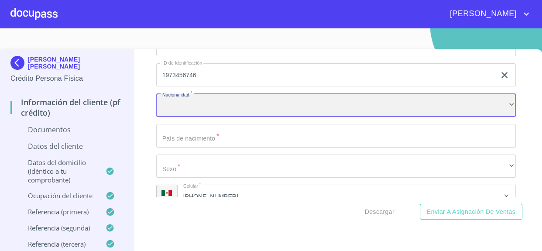
click at [178, 103] on div "​" at bounding box center [336, 105] width 360 height 24
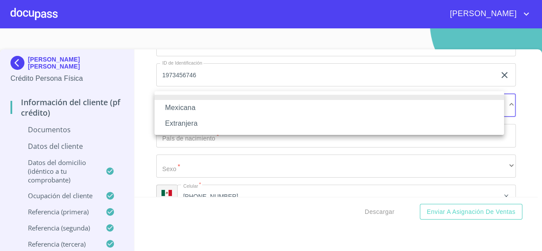
click at [181, 109] on li "Mexicana" at bounding box center [330, 108] width 350 height 16
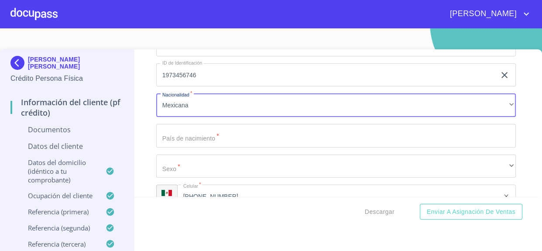
click at [179, 134] on input "Documento de identificación.   *" at bounding box center [336, 136] width 360 height 24
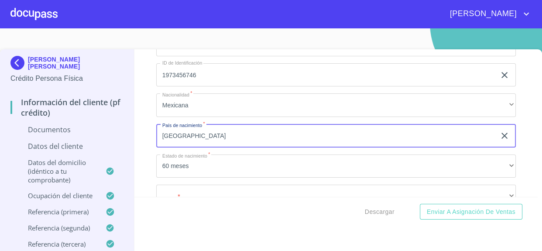
type input "[GEOGRAPHIC_DATA]"
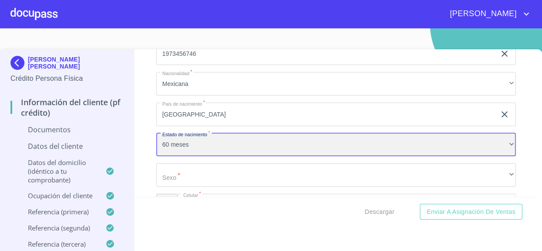
scroll to position [2521, 0]
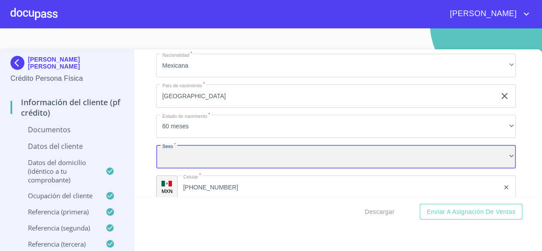
click at [177, 157] on div "​" at bounding box center [336, 157] width 360 height 24
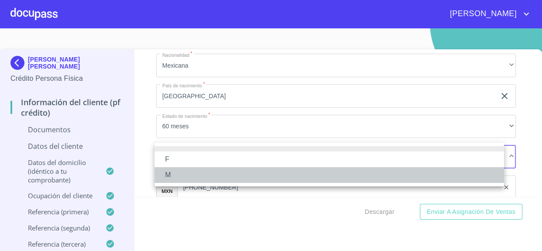
click at [174, 173] on li "M" at bounding box center [330, 175] width 350 height 16
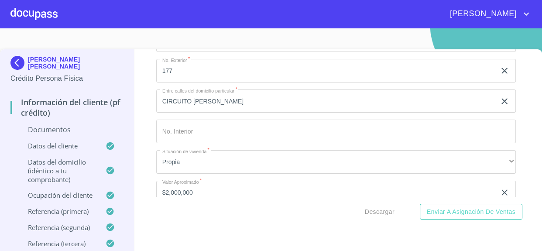
scroll to position [2958, 0]
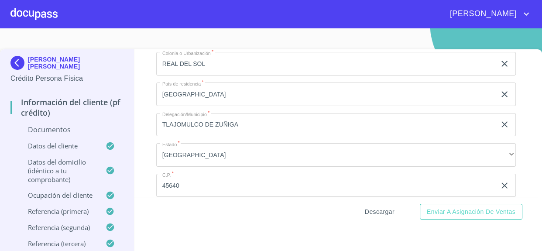
click at [369, 210] on span "Descargar" at bounding box center [380, 212] width 30 height 11
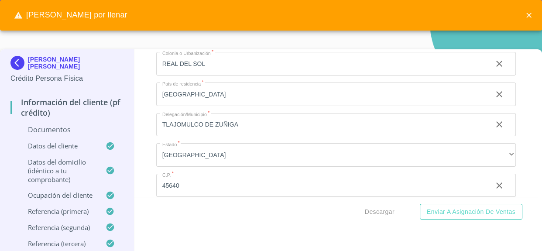
click at [529, 15] on icon "close" at bounding box center [529, 15] width 5 height 5
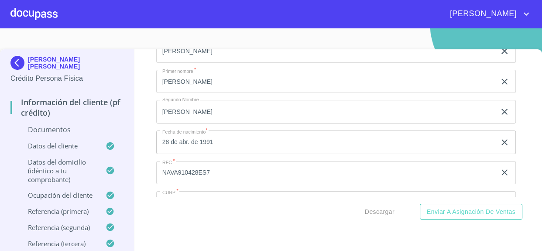
scroll to position [2362, 0]
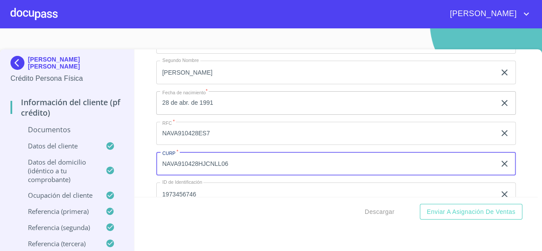
click at [237, 159] on input "NAVA910428HJCNLL06" at bounding box center [326, 164] width 340 height 24
click at [237, 158] on input "NAVA910428HJCNLL06" at bounding box center [326, 164] width 340 height 24
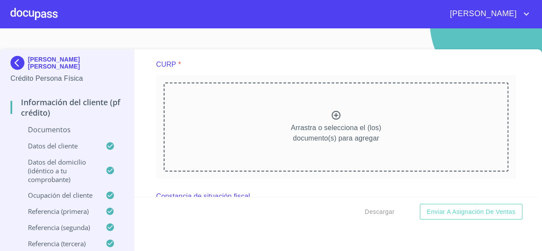
scroll to position [1966, 0]
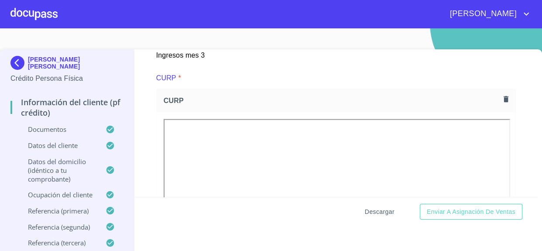
click at [366, 213] on span "Descargar" at bounding box center [380, 212] width 30 height 11
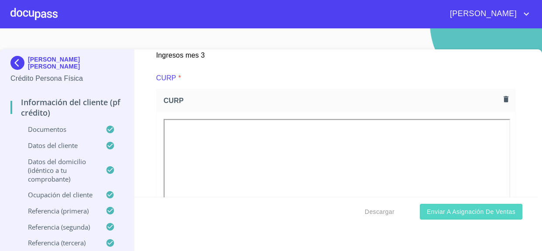
click at [466, 207] on span "Enviar a Asignación de Ventas" at bounding box center [471, 212] width 89 height 11
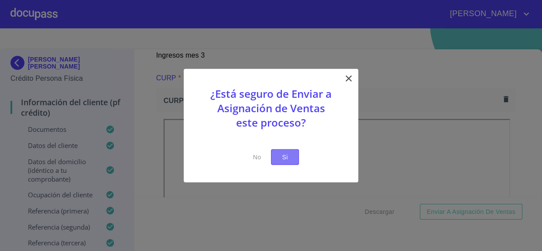
click at [286, 158] on span "Si" at bounding box center [285, 157] width 14 height 11
